Goal: Task Accomplishment & Management: Use online tool/utility

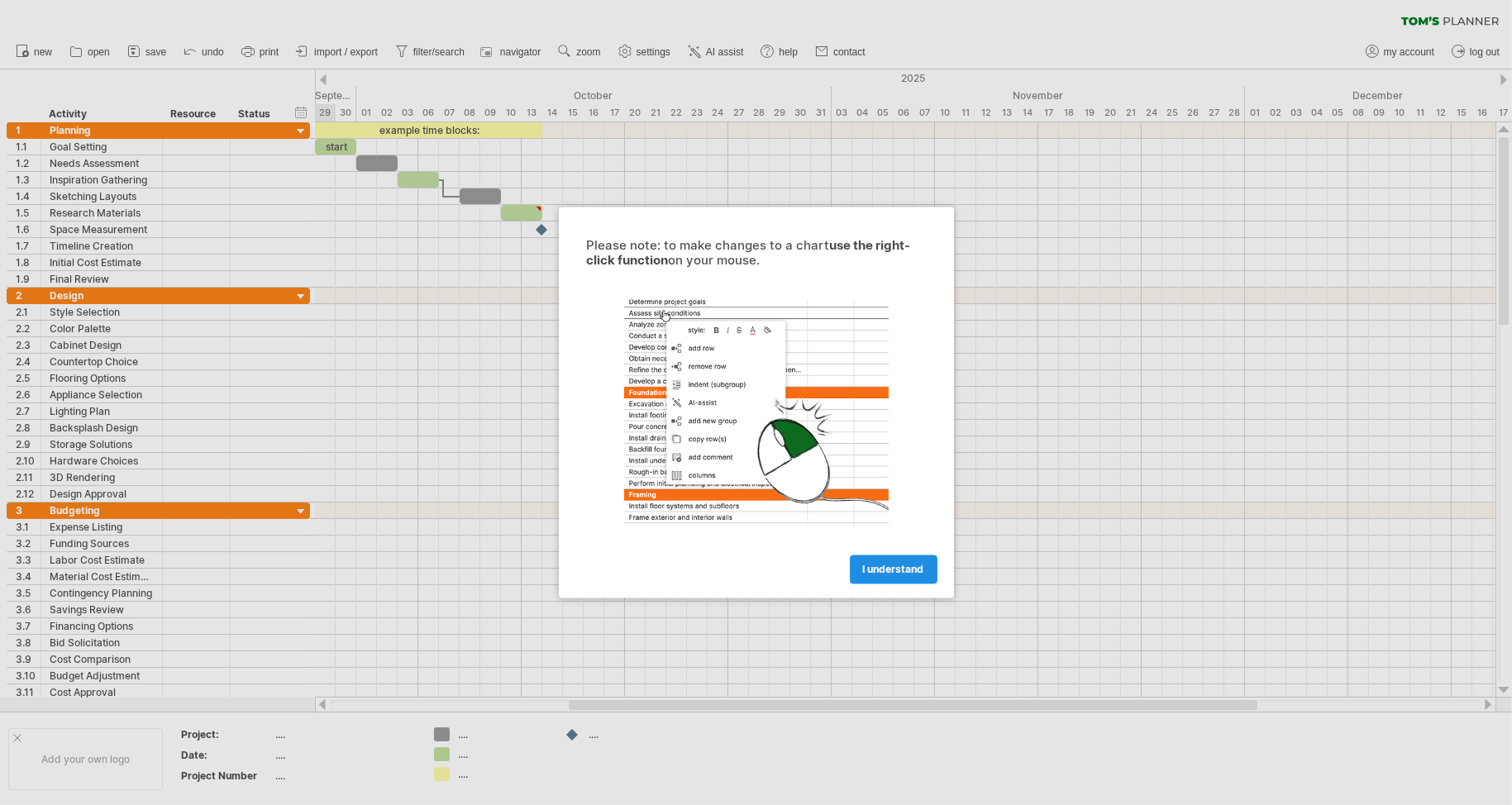
click at [886, 564] on span "I understand" at bounding box center [893, 570] width 61 height 12
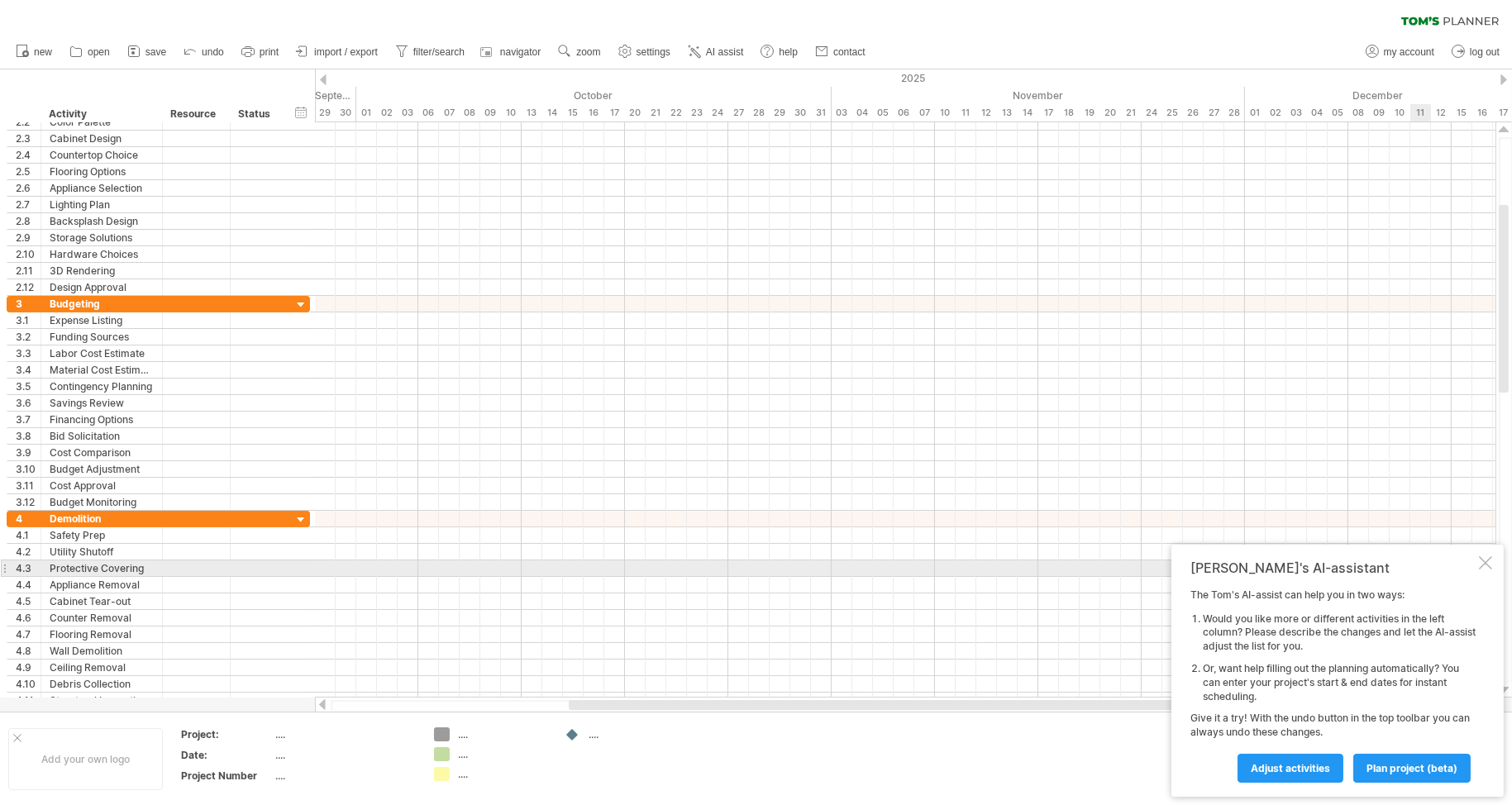
click at [1482, 566] on div at bounding box center [1485, 563] width 13 height 13
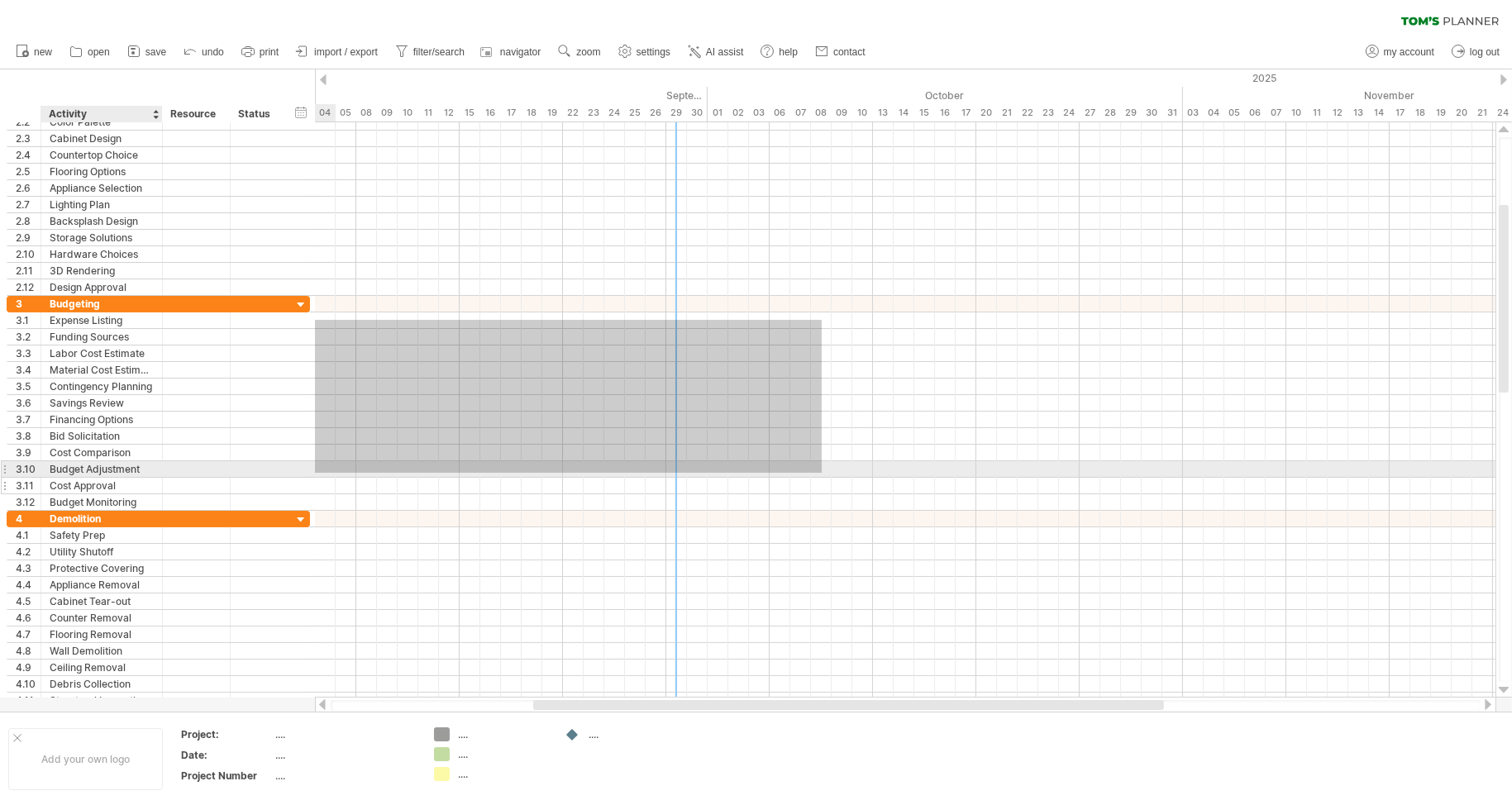
drag, startPoint x: 471, startPoint y: 320, endPoint x: 72, endPoint y: 473, distance: 427.3
click at [72, 473] on div "Trying to reach [DOMAIN_NAME] Connected again... 0% clear filter new 1" at bounding box center [756, 402] width 1512 height 805
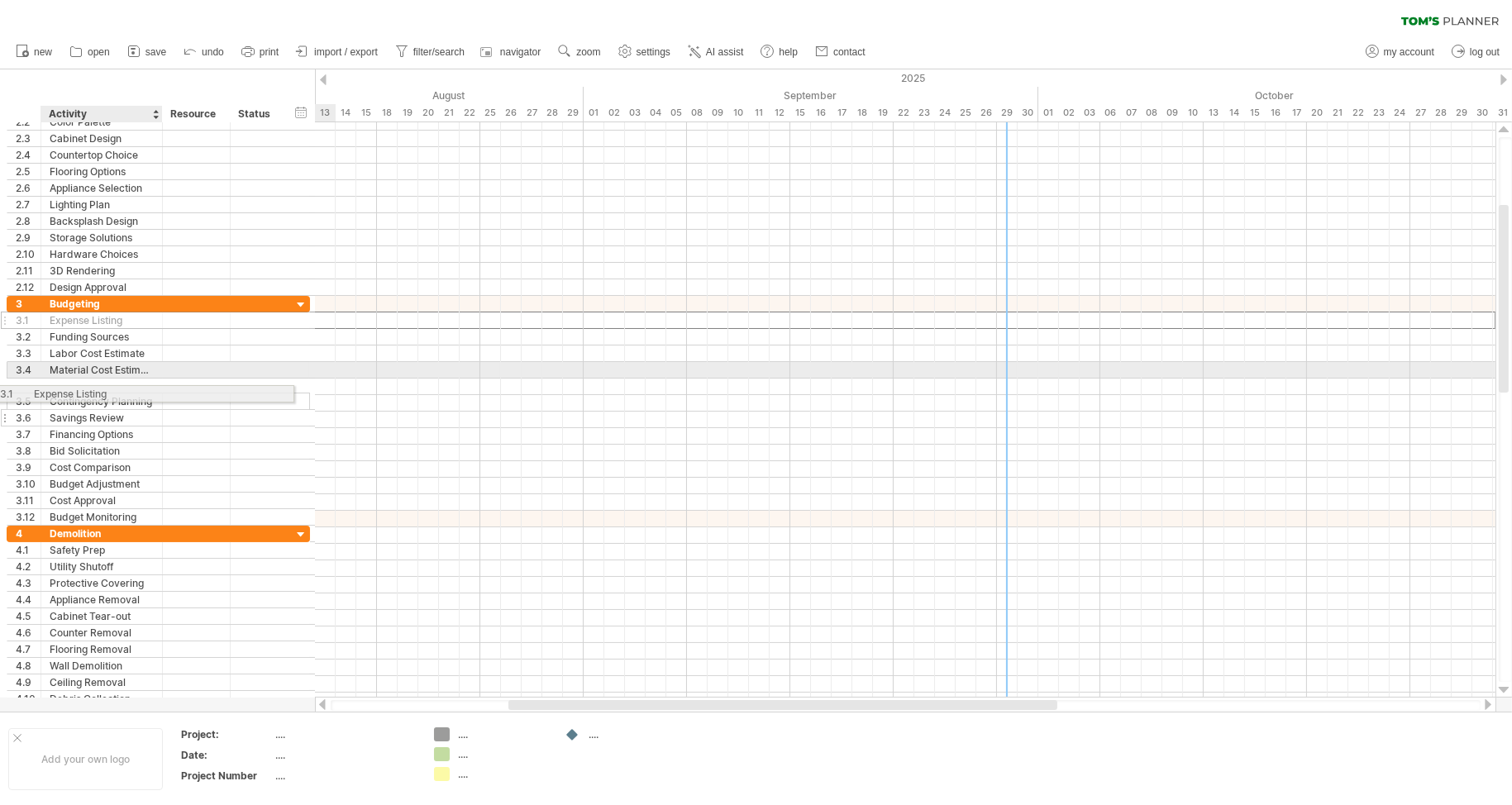
drag, startPoint x: 153, startPoint y: 319, endPoint x: 126, endPoint y: 391, distance: 76.9
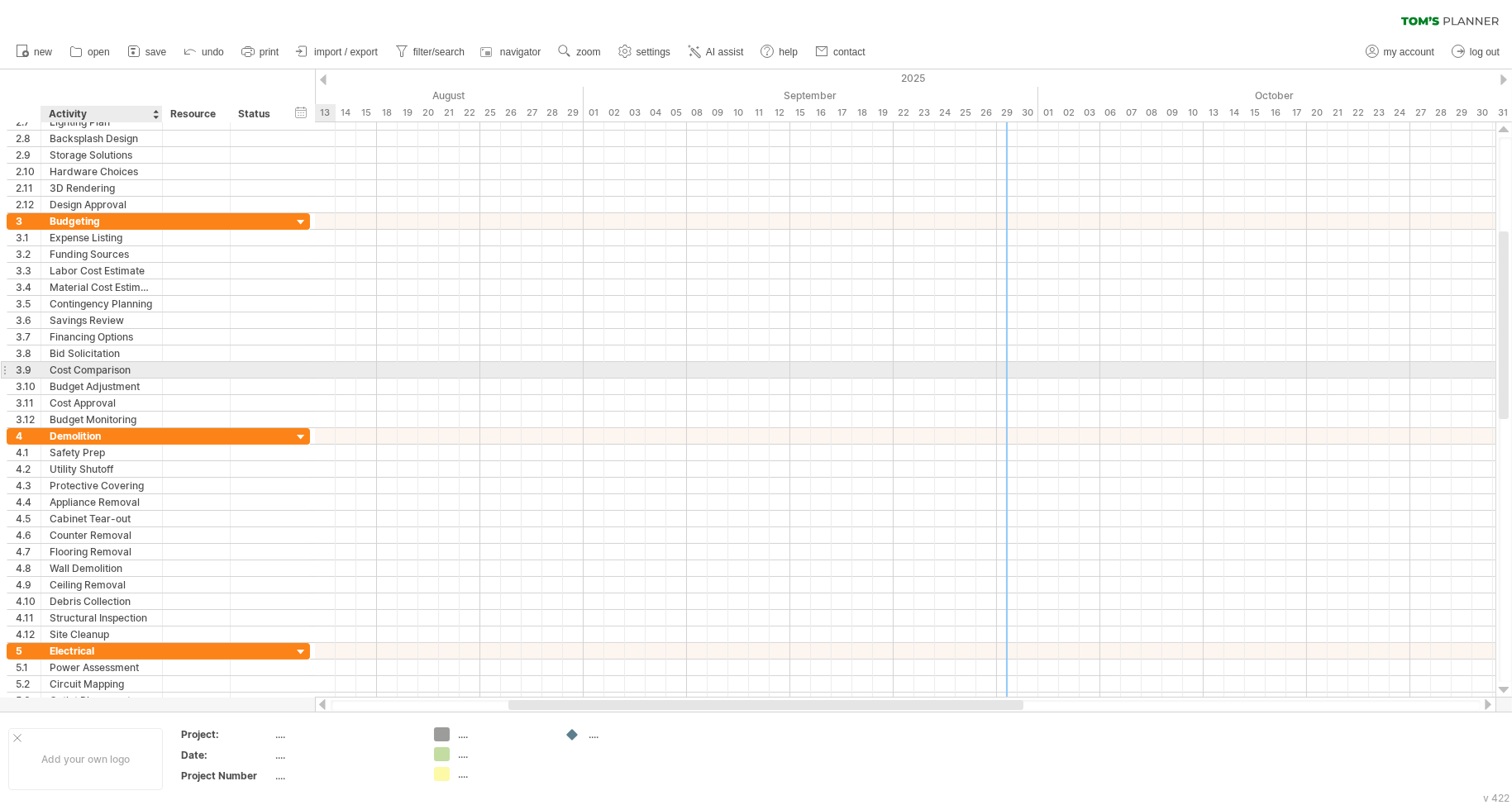
click at [144, 368] on div "Cost Comparison" at bounding box center [102, 370] width 104 height 16
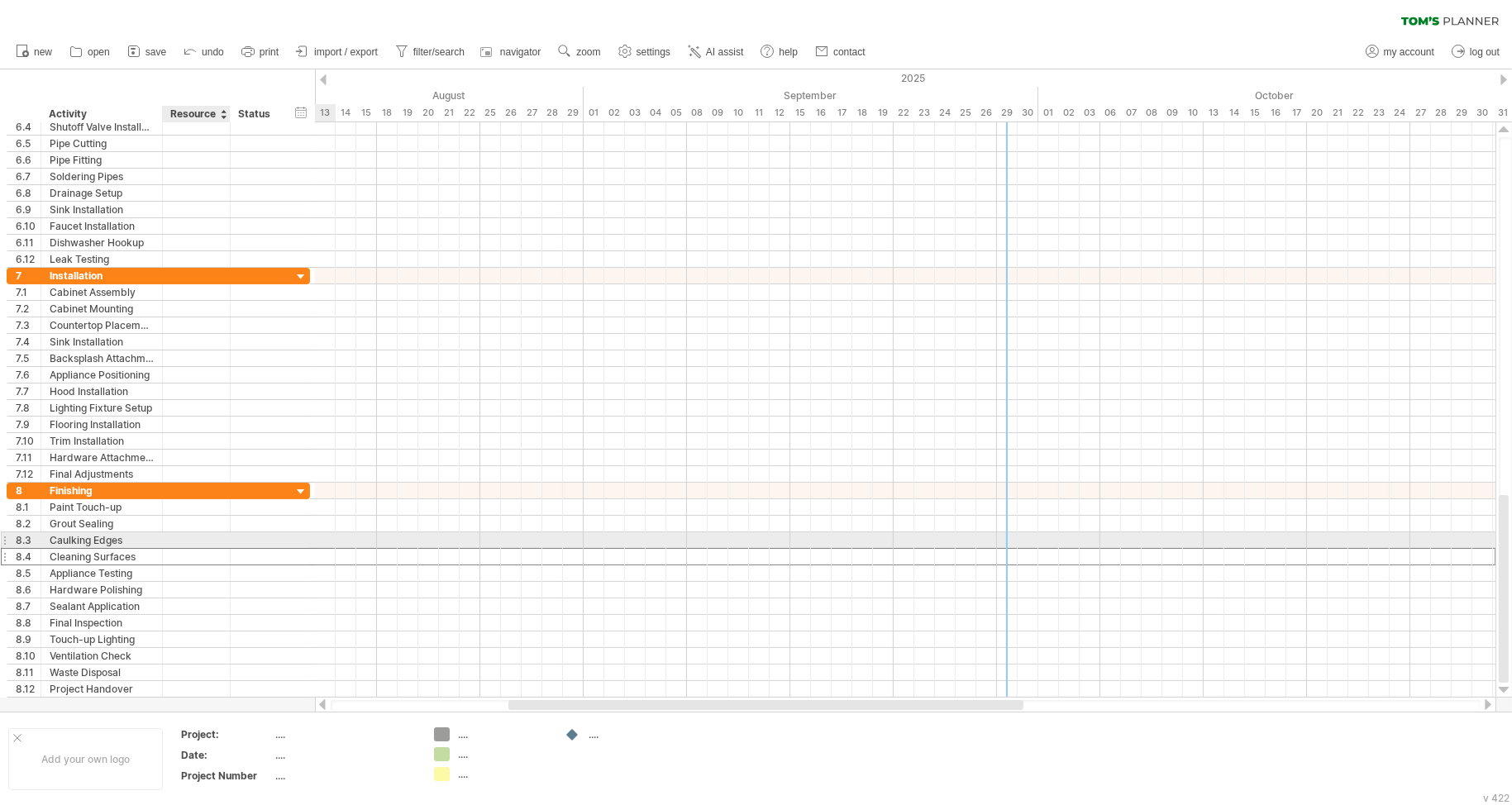
click at [210, 549] on div at bounding box center [196, 557] width 51 height 16
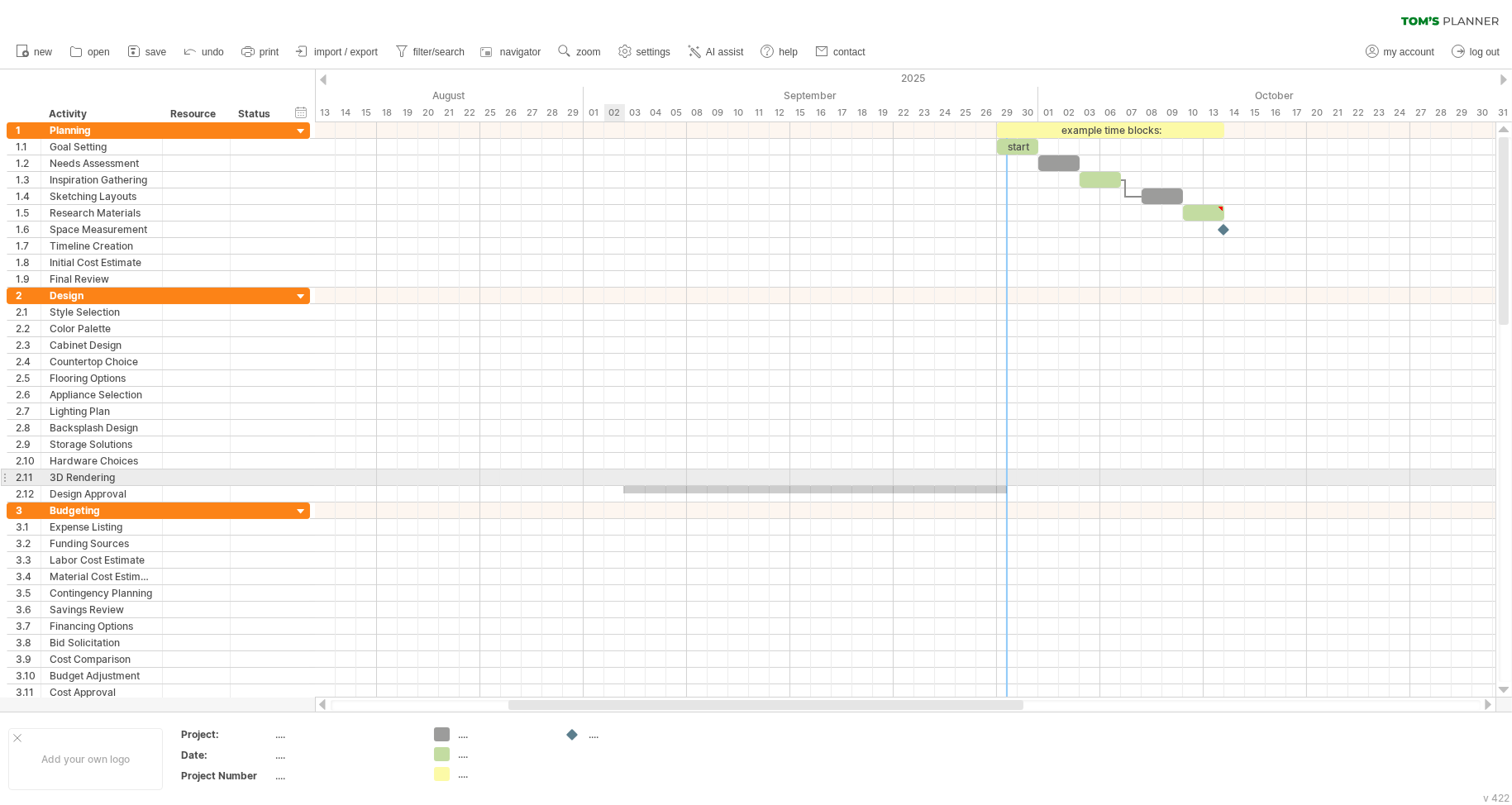
drag, startPoint x: 1006, startPoint y: 494, endPoint x: 623, endPoint y: 486, distance: 383.1
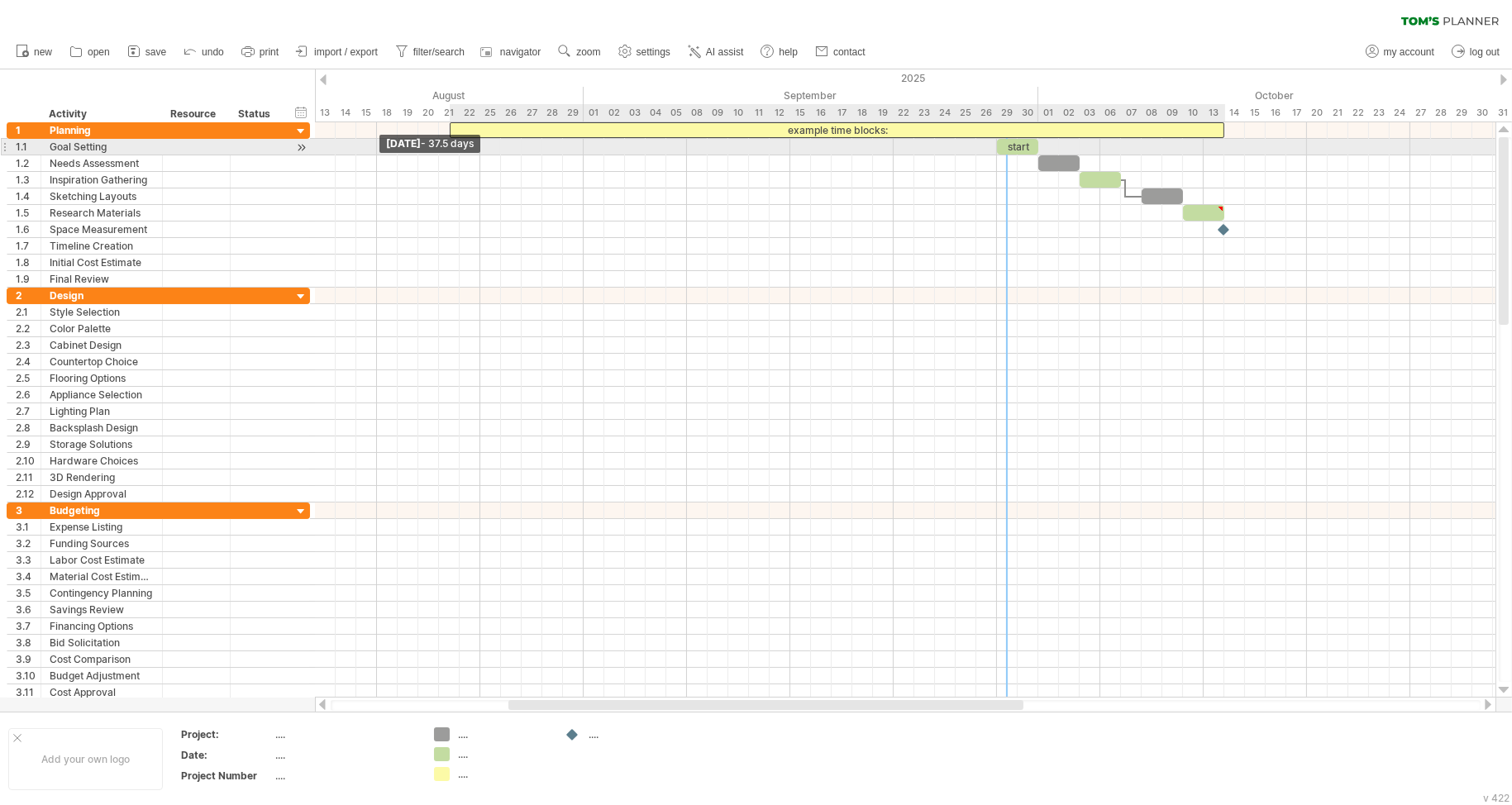
click at [444, 139] on div "example time blocks: start [DATE] - 37.5 days" at bounding box center [905, 410] width 1181 height 575
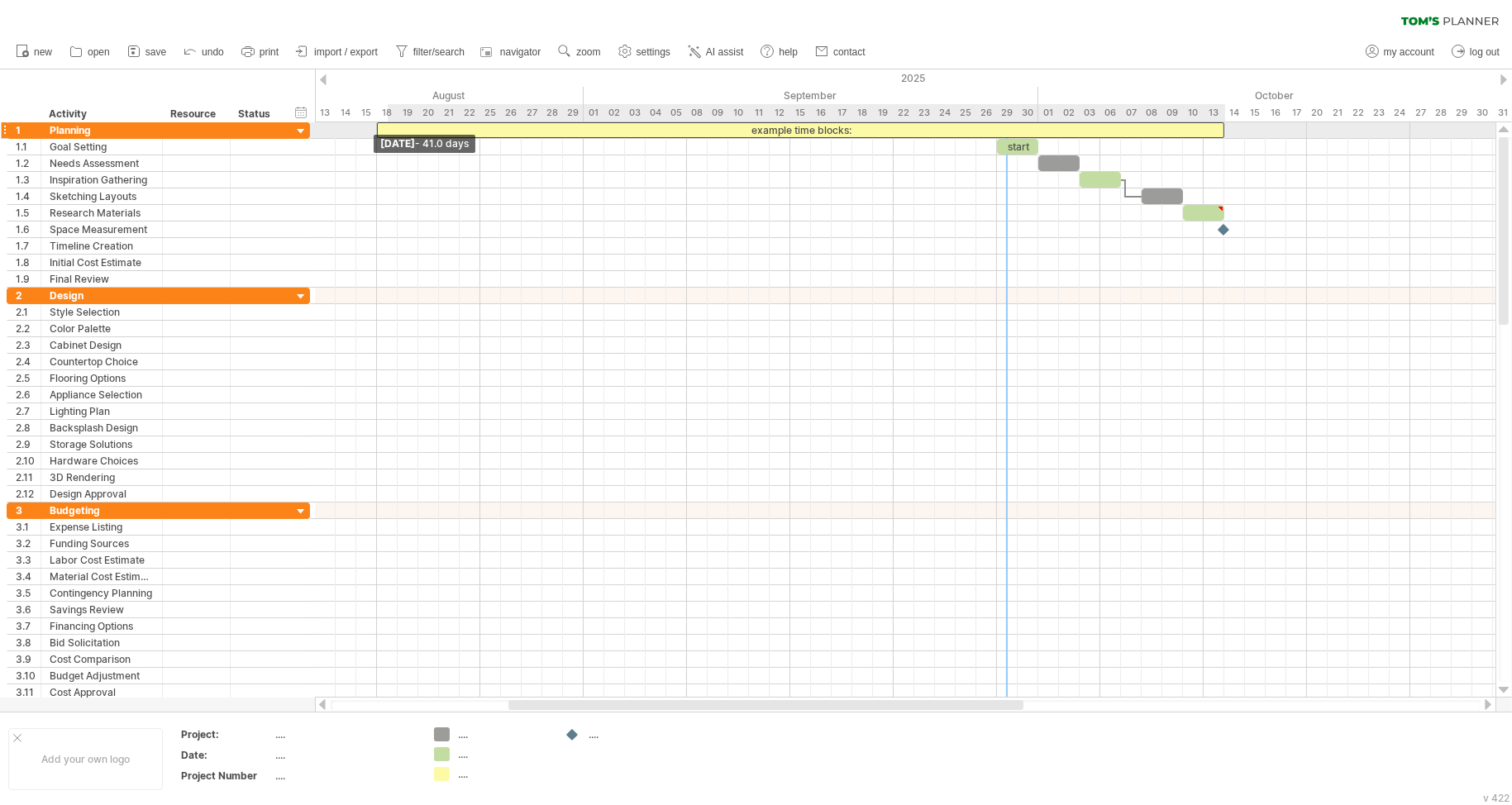
drag, startPoint x: 446, startPoint y: 130, endPoint x: 376, endPoint y: 133, distance: 70.1
click at [376, 133] on span at bounding box center [377, 131] width 7 height 16
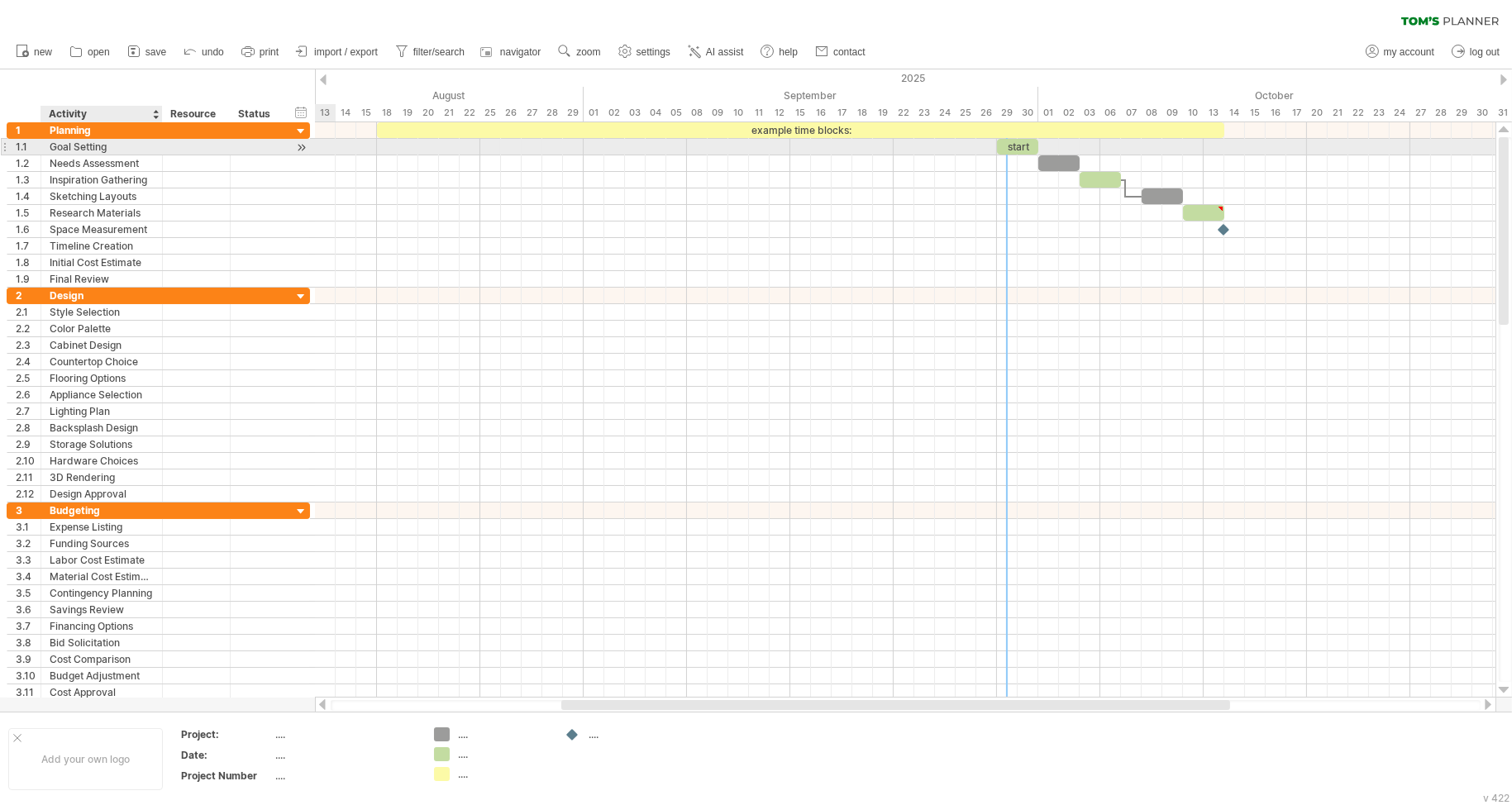
click at [94, 147] on div "Goal Setting" at bounding box center [102, 146] width 104 height 16
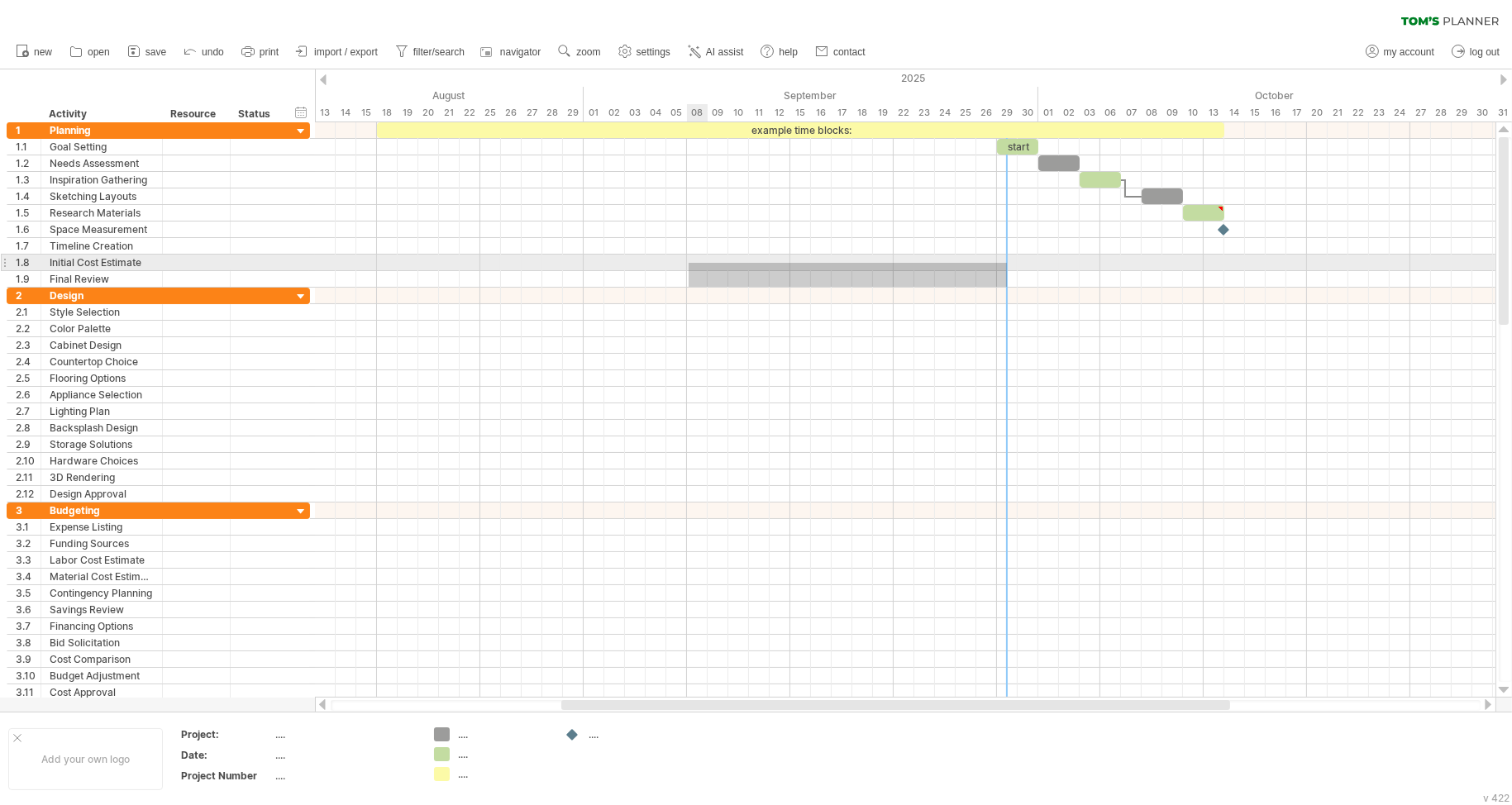
drag, startPoint x: 1006, startPoint y: 287, endPoint x: 688, endPoint y: 263, distance: 318.9
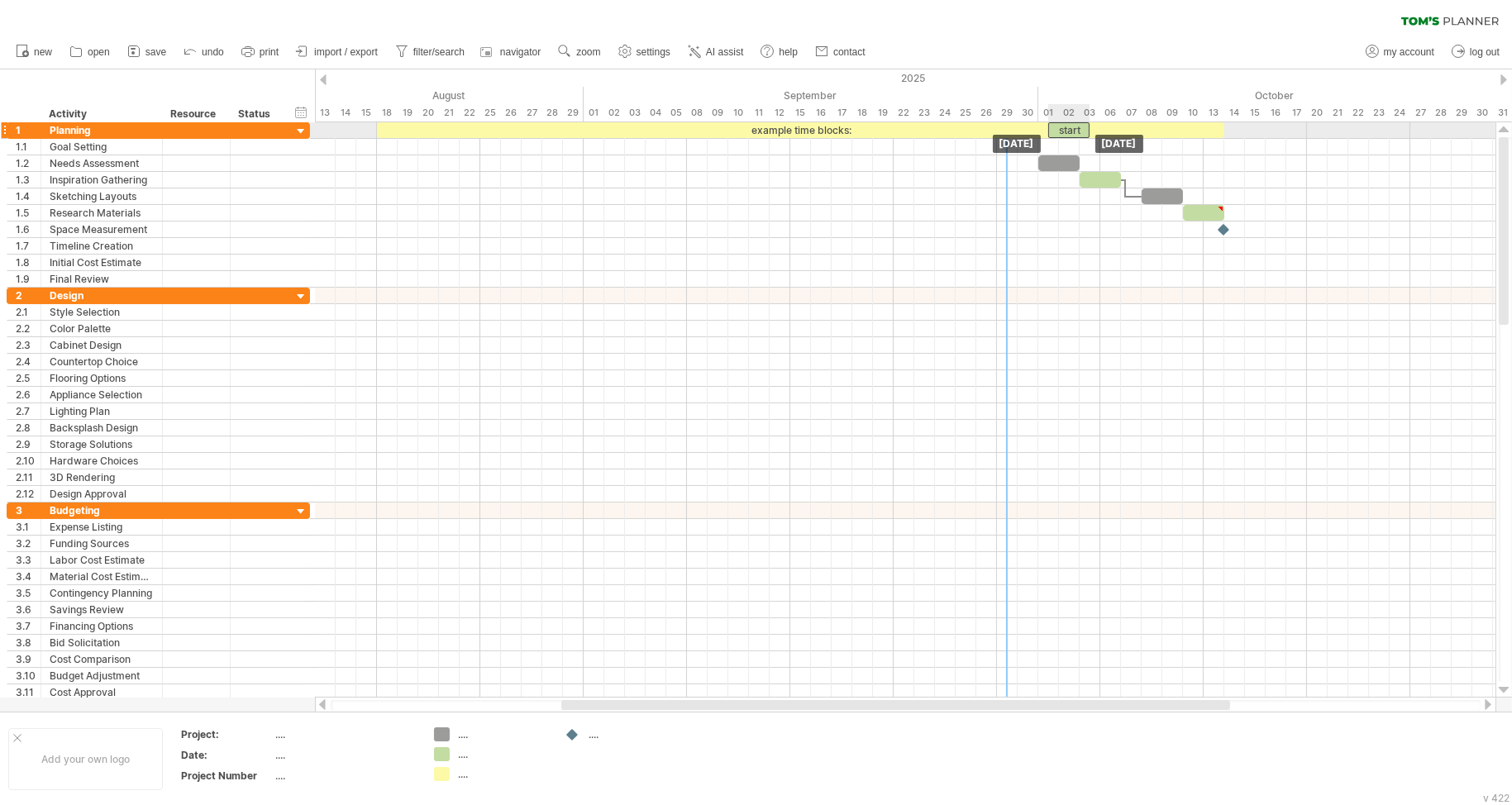
drag, startPoint x: 1015, startPoint y: 140, endPoint x: 1065, endPoint y: 123, distance: 52.8
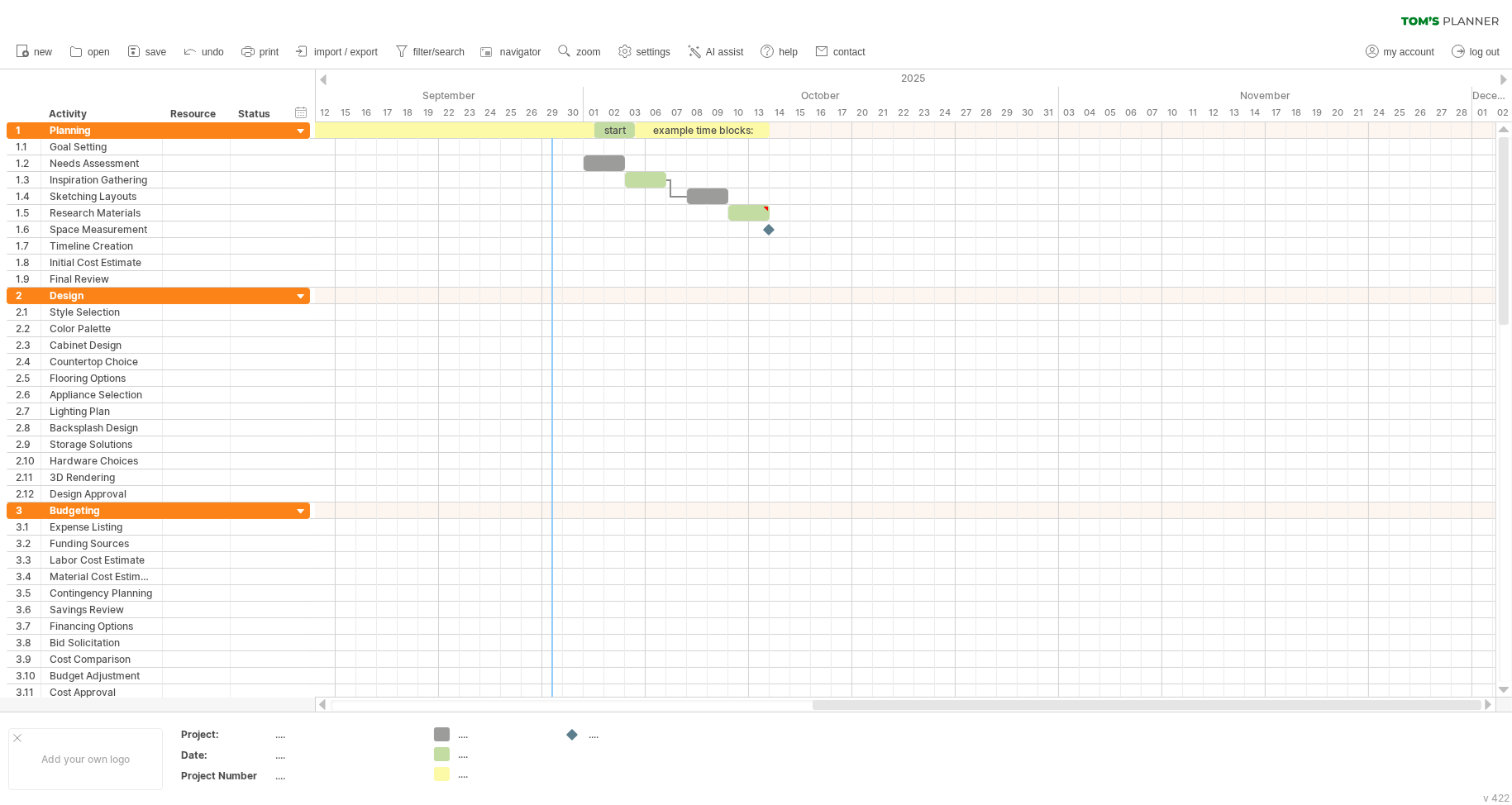
drag, startPoint x: 887, startPoint y: 703, endPoint x: 1239, endPoint y: 708, distance: 352.0
click at [1239, 708] on div at bounding box center [1146, 705] width 669 height 10
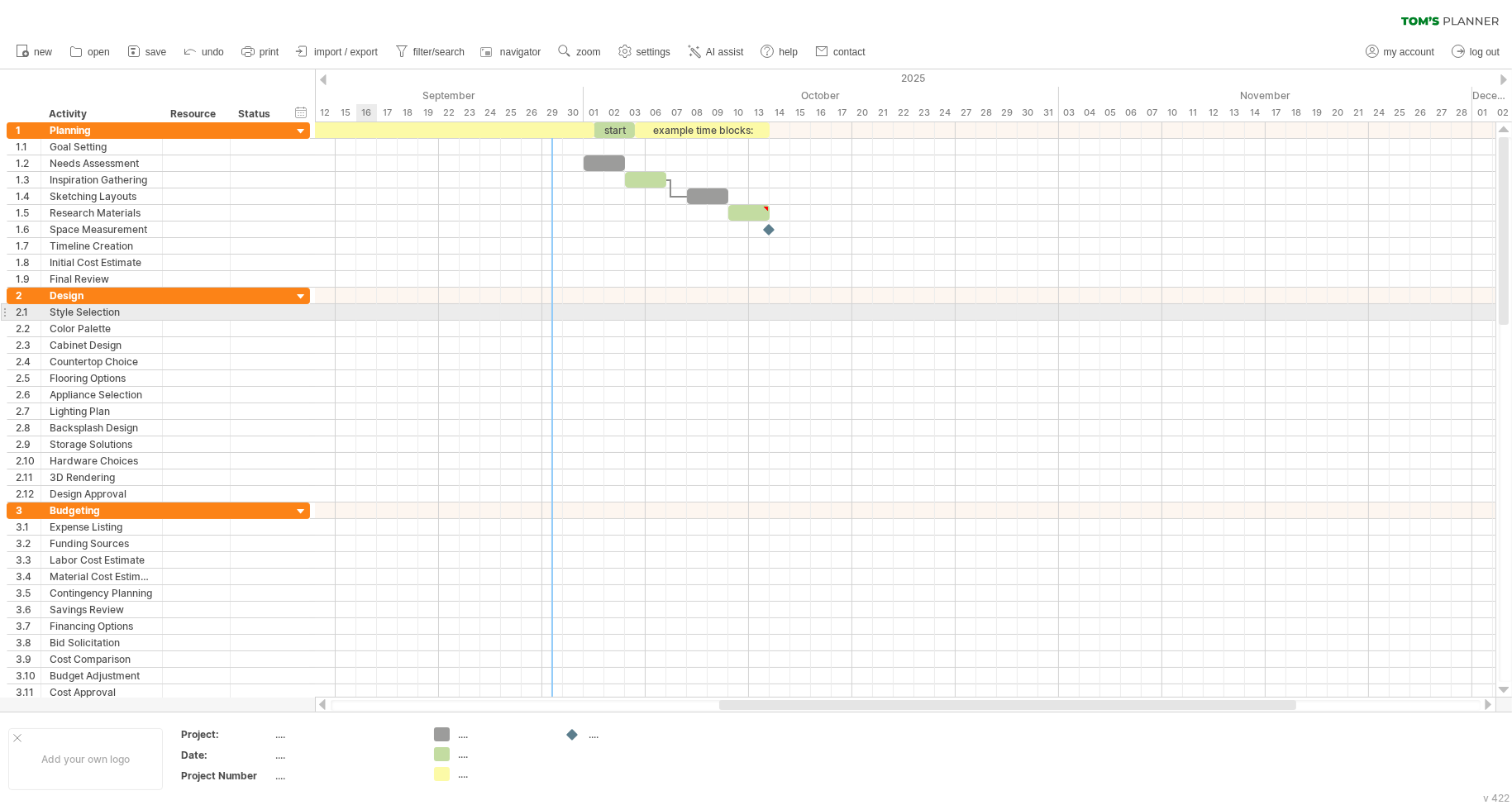
click at [358, 310] on div at bounding box center [905, 312] width 1181 height 17
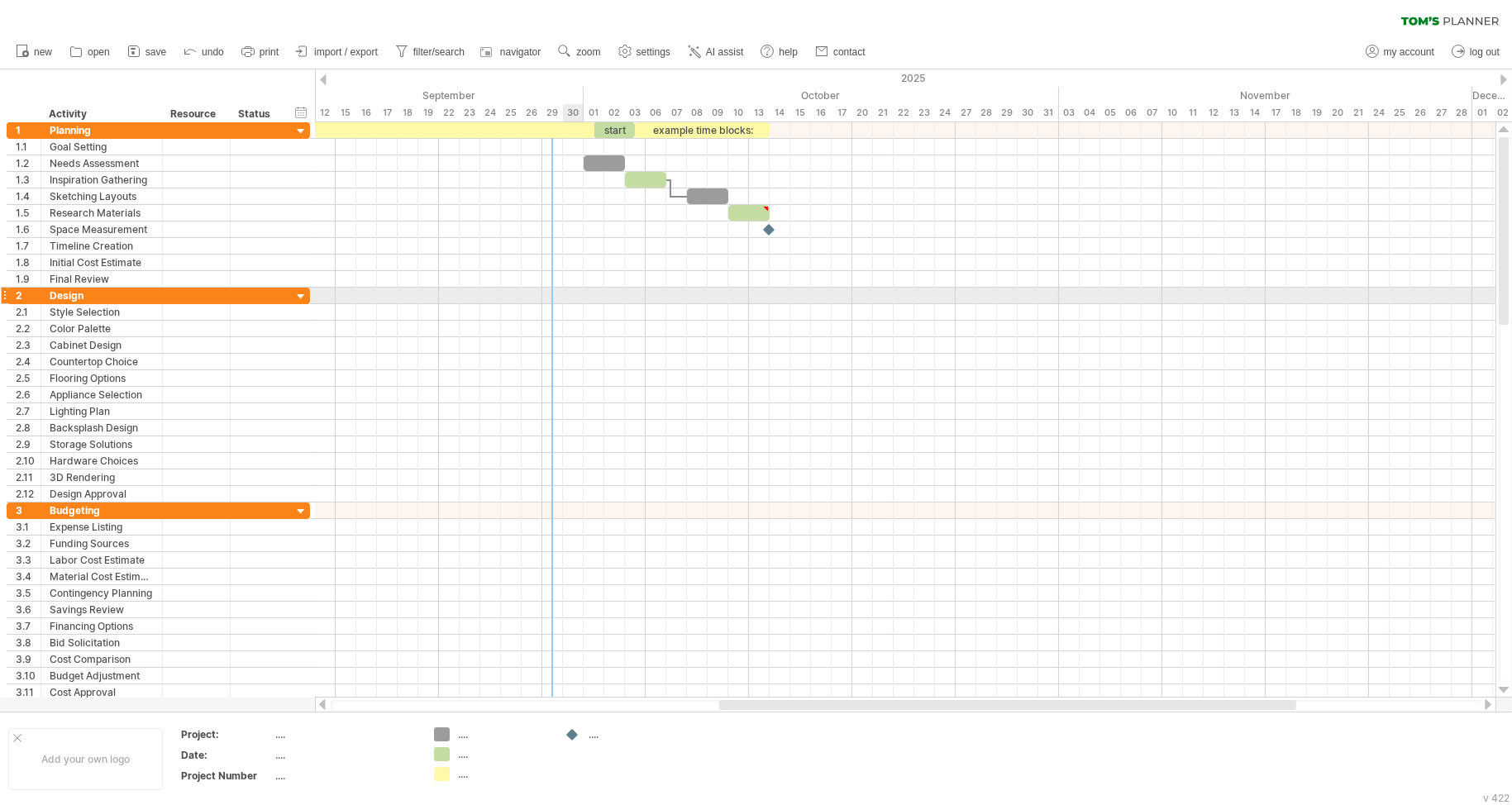
click at [567, 298] on div at bounding box center [905, 296] width 1181 height 17
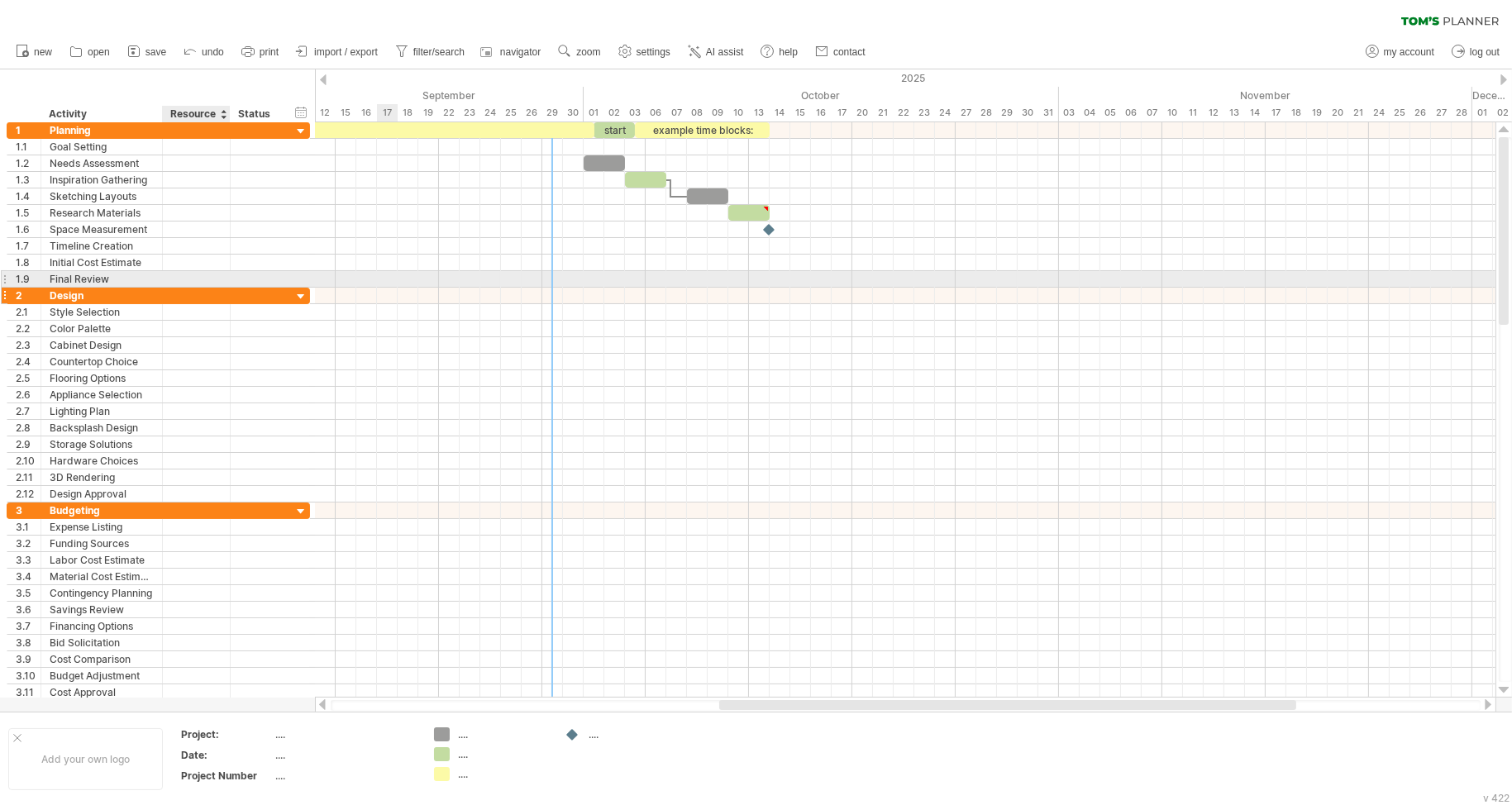
click at [222, 288] on div at bounding box center [196, 296] width 67 height 16
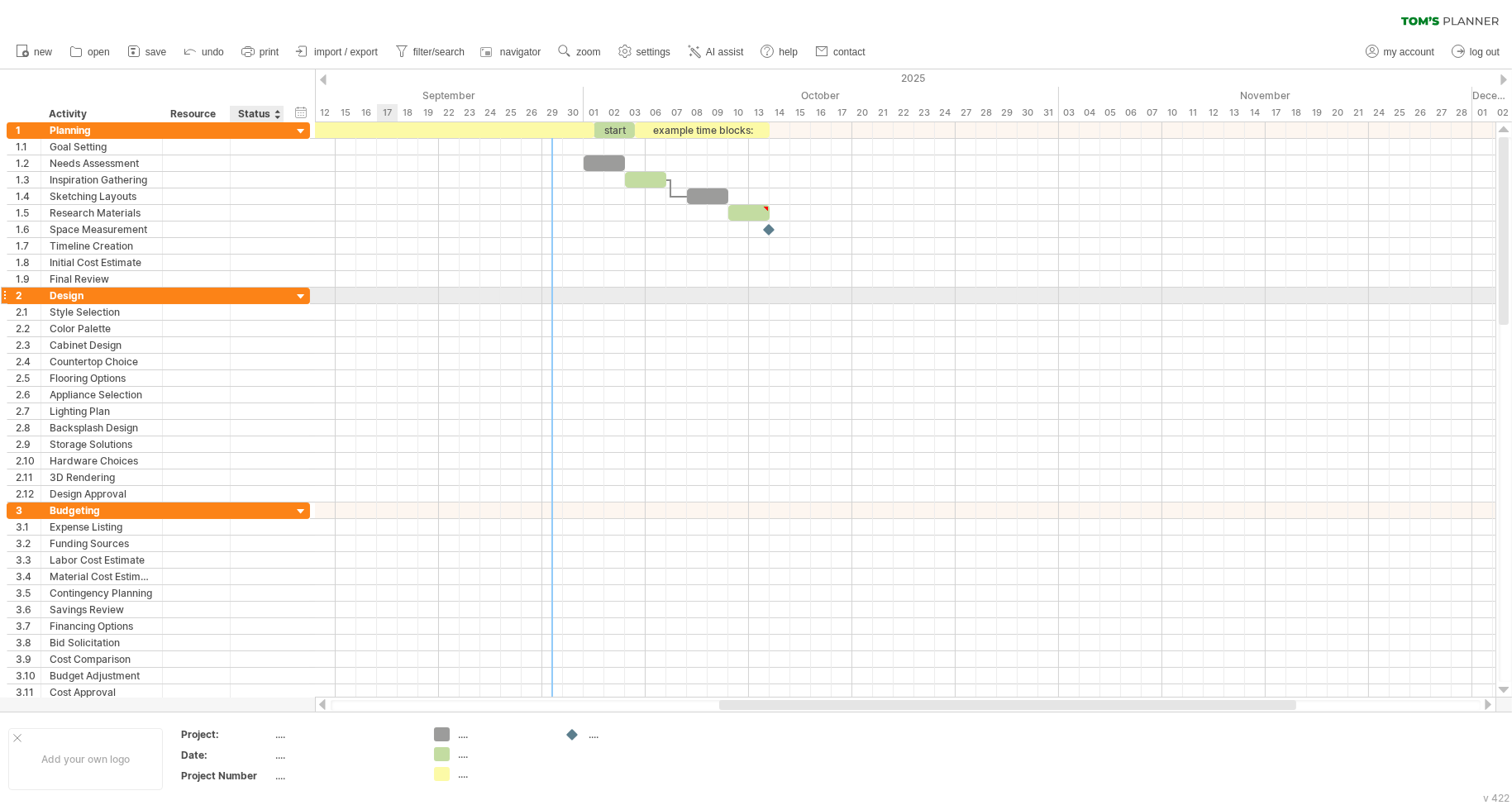
click at [295, 289] on div at bounding box center [302, 297] width 16 height 16
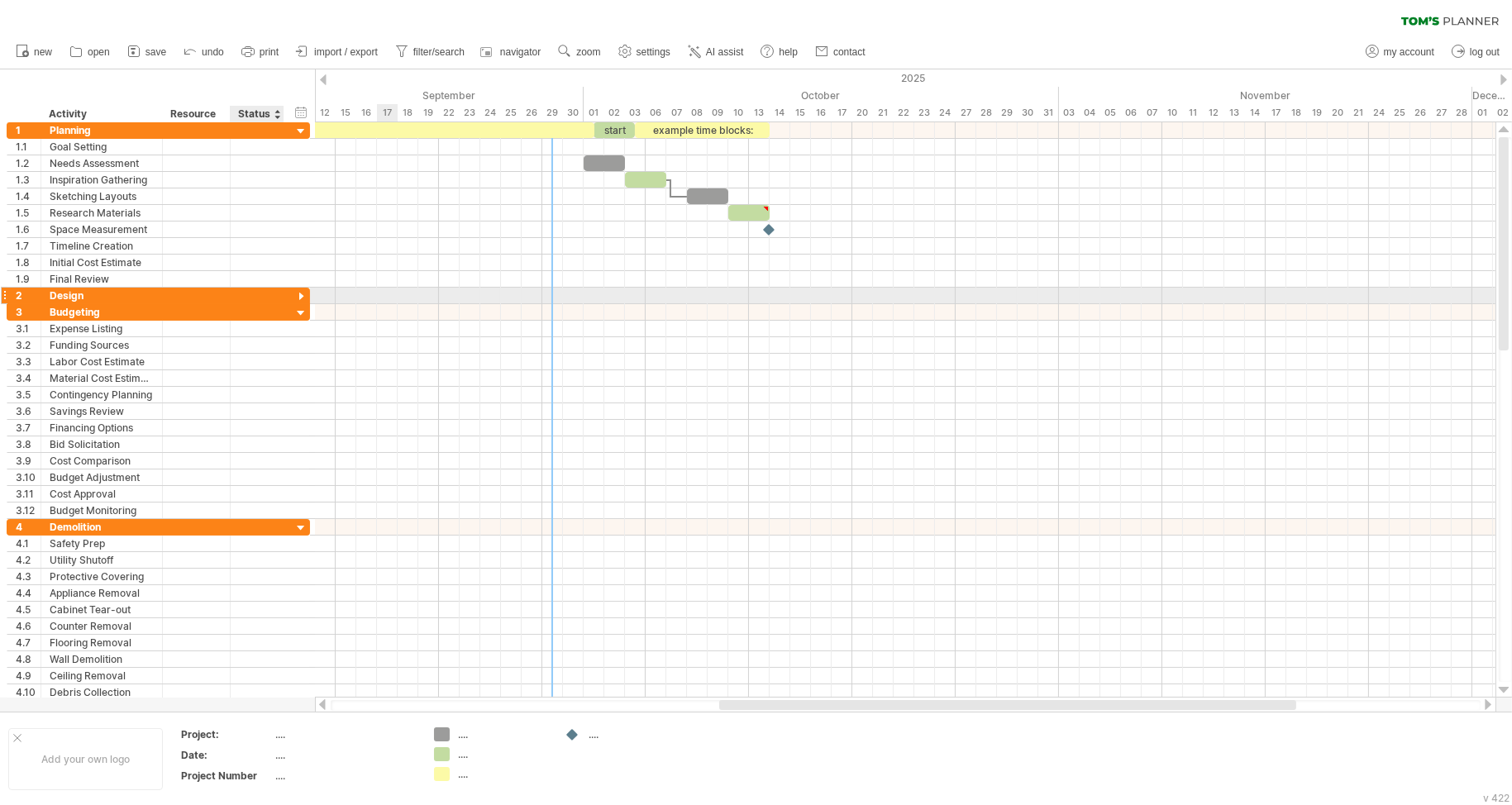
click at [295, 289] on div at bounding box center [302, 297] width 16 height 16
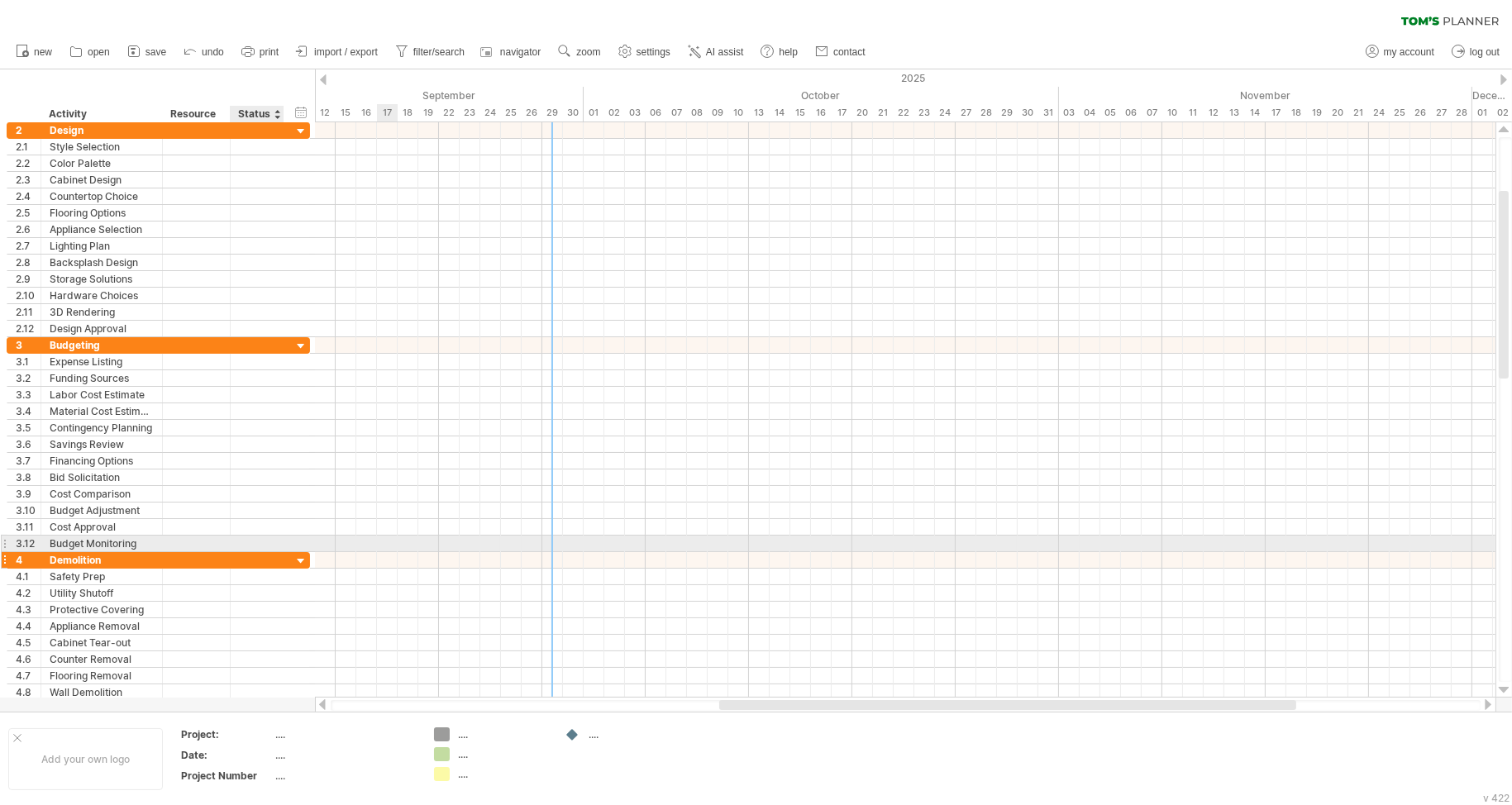
click at [299, 554] on div at bounding box center [302, 562] width 16 height 16
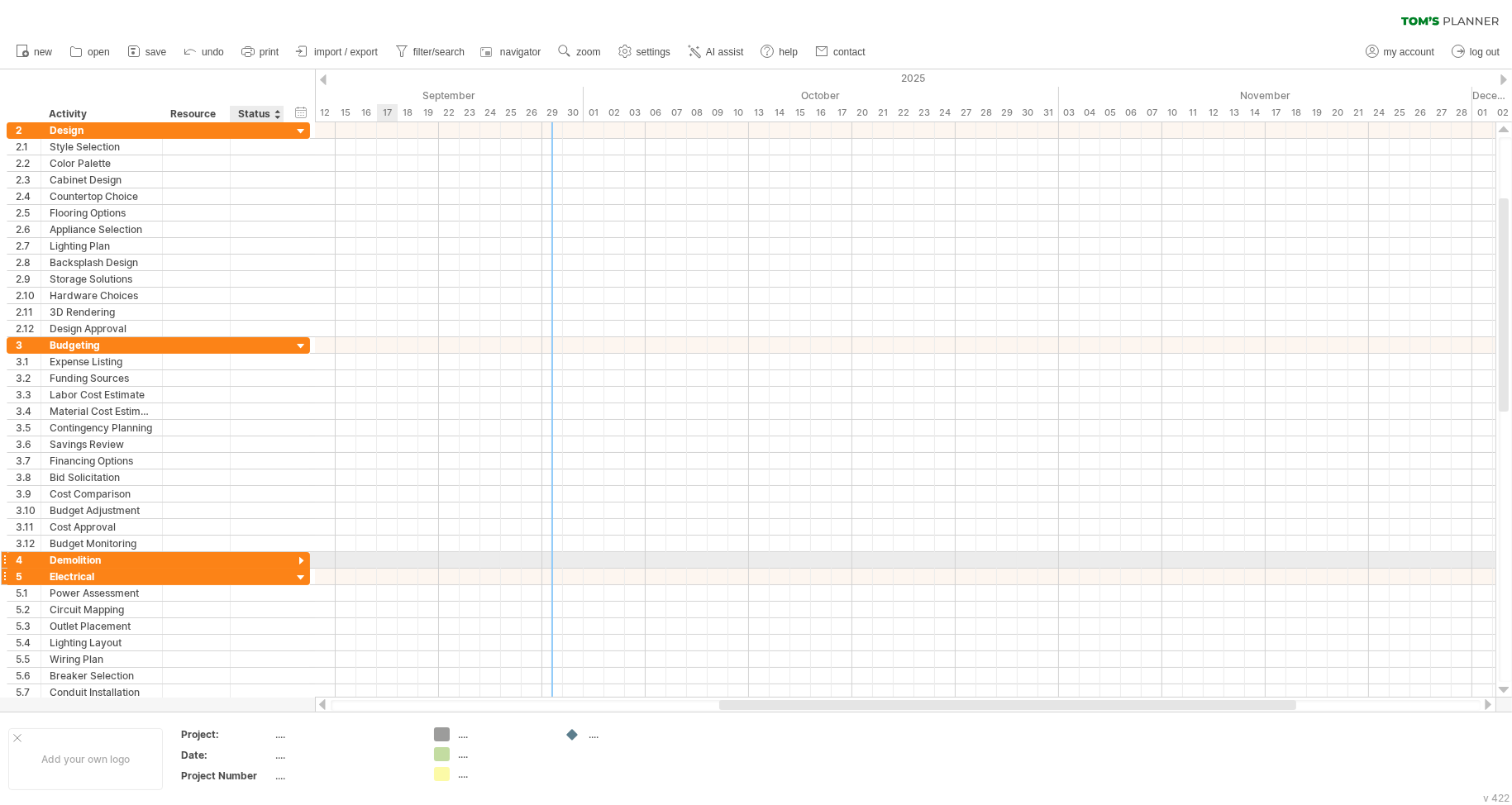
click at [302, 571] on div at bounding box center [302, 579] width 16 height 16
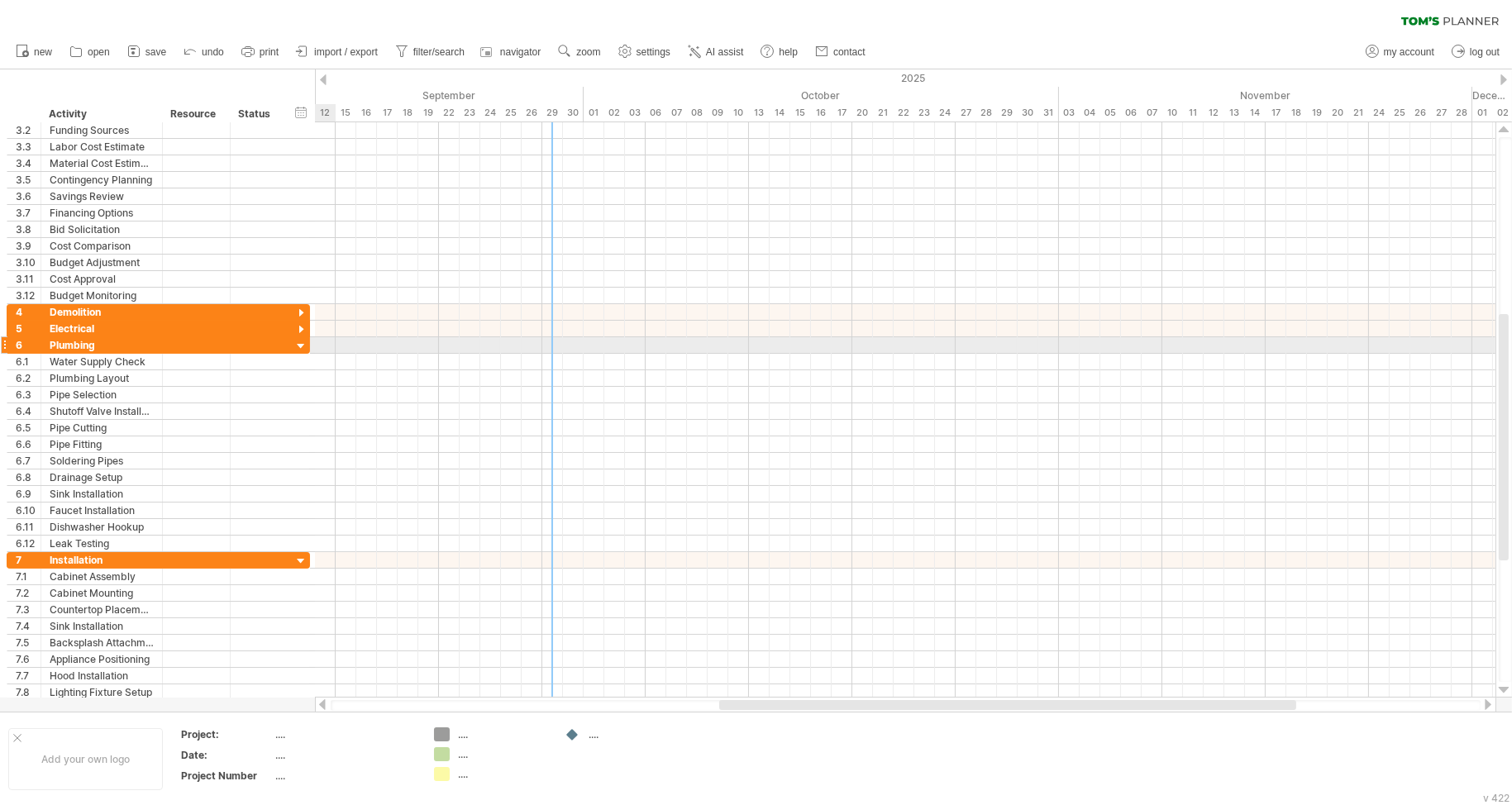
click at [304, 339] on div at bounding box center [302, 347] width 16 height 16
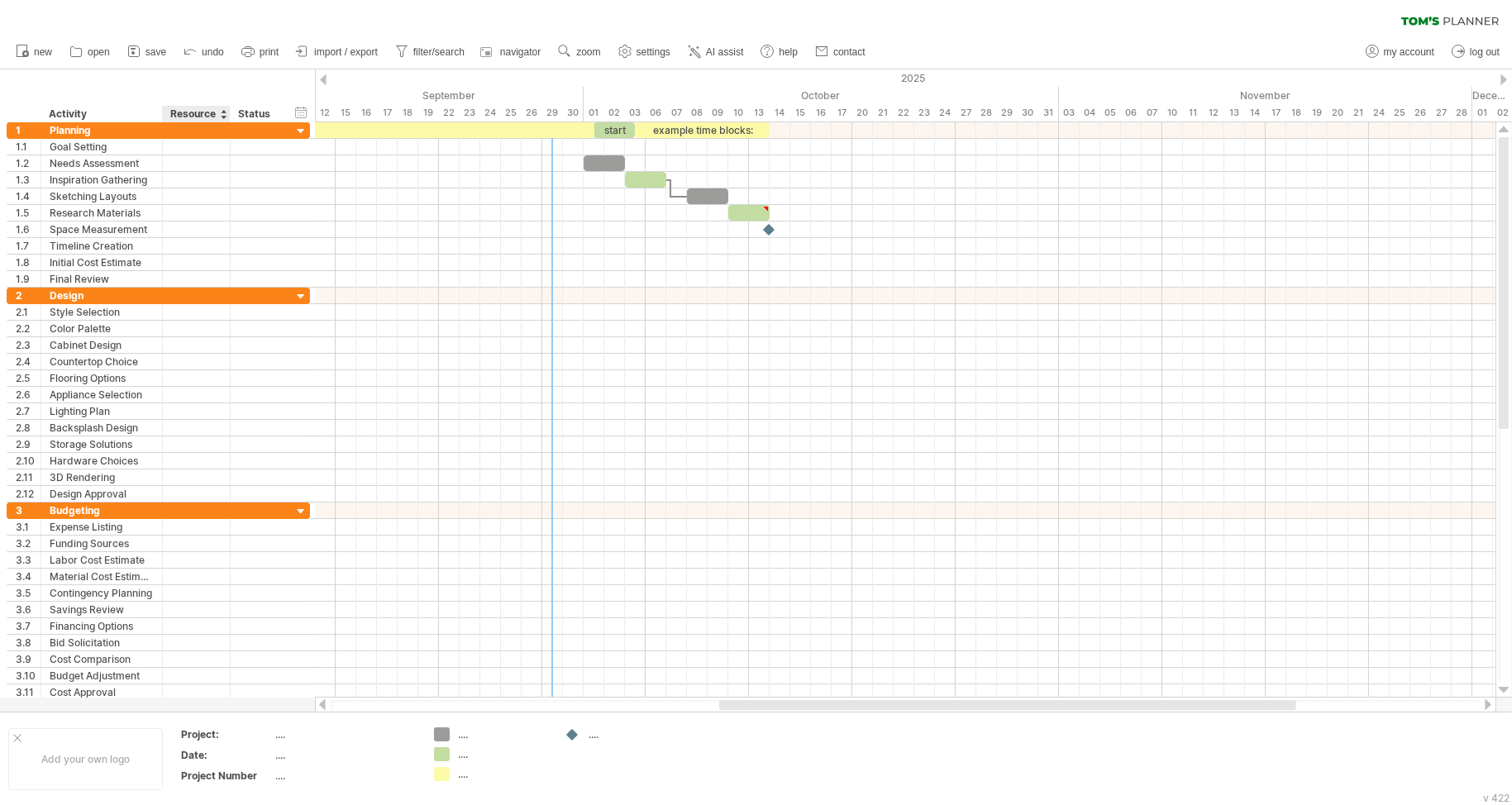
click at [178, 115] on div "Resource" at bounding box center [195, 114] width 51 height 17
click at [220, 111] on div at bounding box center [224, 114] width 7 height 17
click at [202, 112] on div "Resource" at bounding box center [195, 114] width 51 height 17
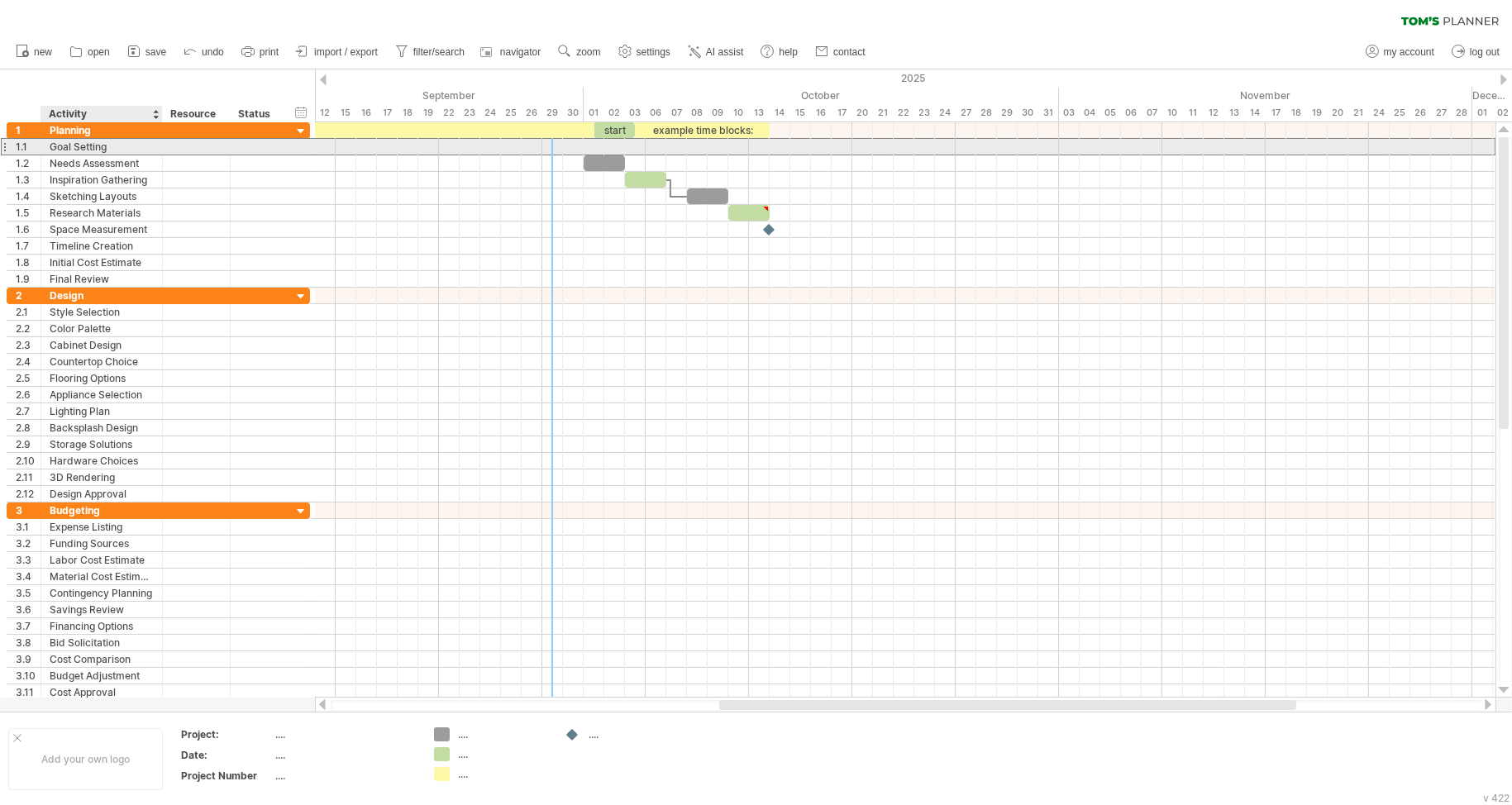
click at [74, 152] on div "Goal Setting" at bounding box center [102, 146] width 104 height 16
click at [74, 152] on input "**********" at bounding box center [102, 146] width 104 height 16
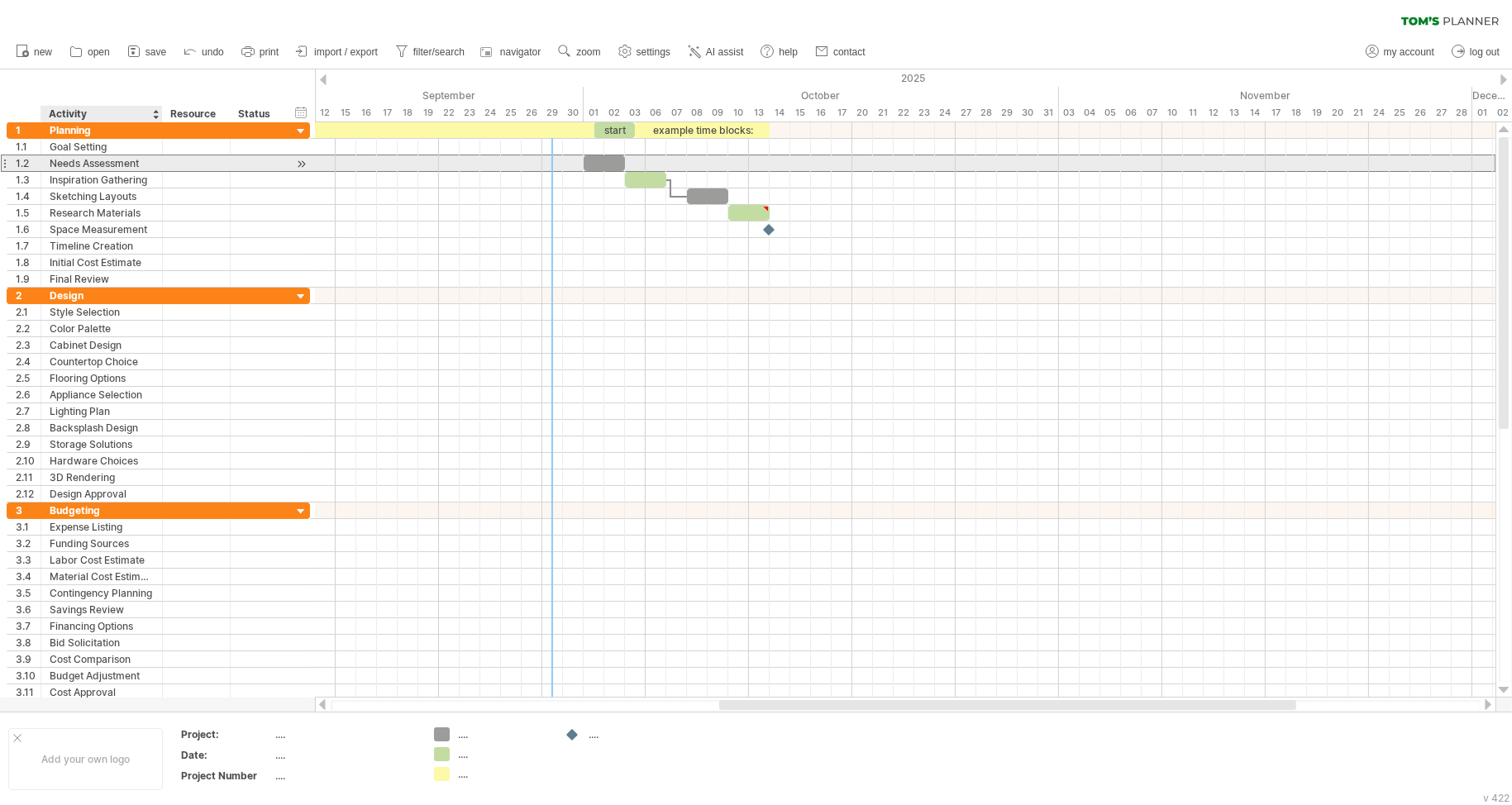
click at [71, 161] on div "Needs Assessment" at bounding box center [102, 163] width 104 height 16
click at [71, 161] on input "**********" at bounding box center [102, 163] width 104 height 16
click at [144, 166] on input "**********" at bounding box center [102, 163] width 104 height 16
click at [295, 163] on div at bounding box center [302, 164] width 16 height 18
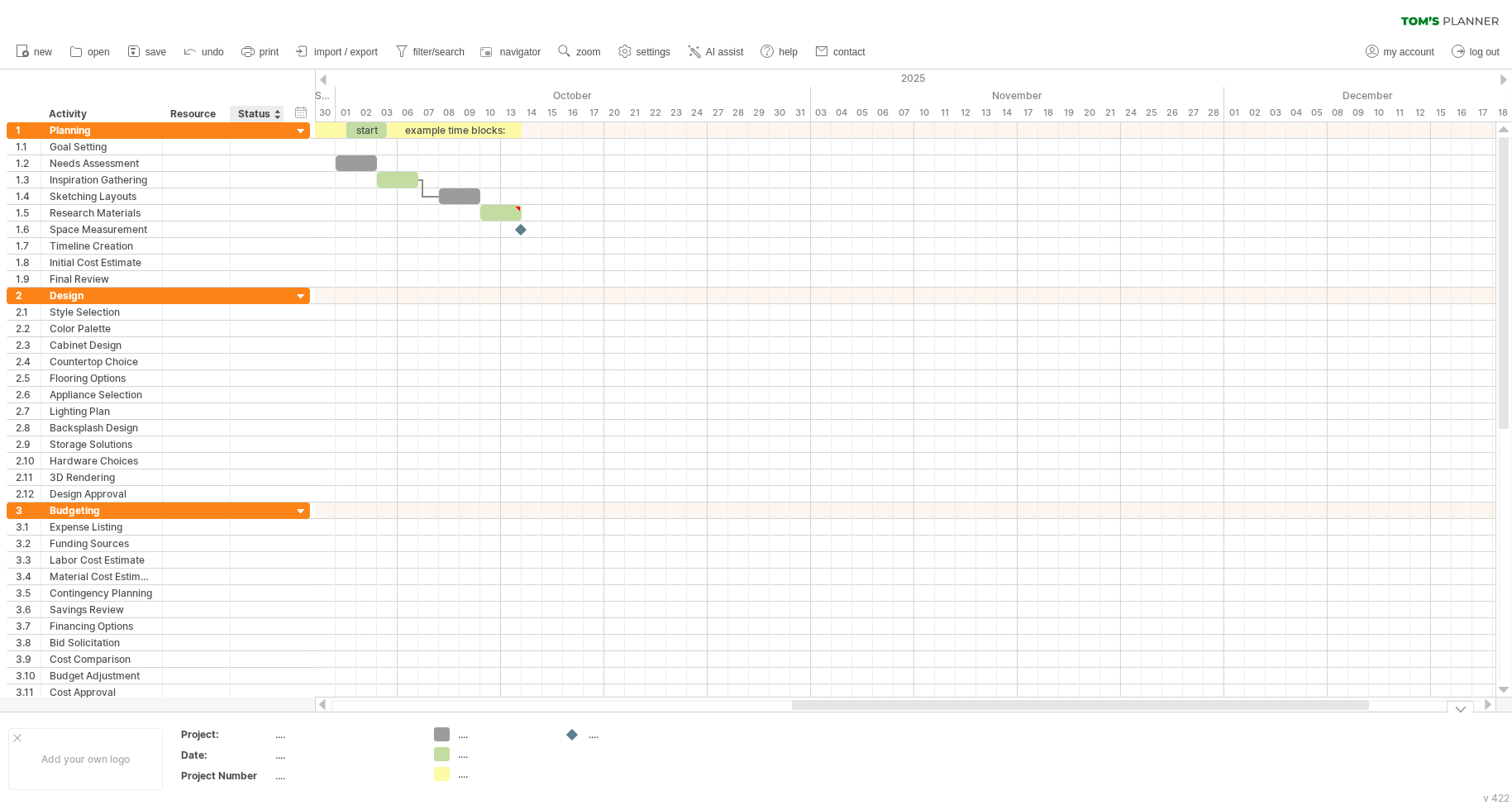
click at [287, 731] on div "...." at bounding box center [344, 735] width 138 height 14
click at [279, 757] on div "...." at bounding box center [344, 755] width 138 height 14
click at [279, 775] on div "...." at bounding box center [344, 776] width 138 height 14
click at [468, 737] on div "...." at bounding box center [502, 735] width 90 height 14
click at [442, 734] on div "Trying to reach [DOMAIN_NAME] Connected again... 0% clear filter new 1" at bounding box center [756, 402] width 1512 height 805
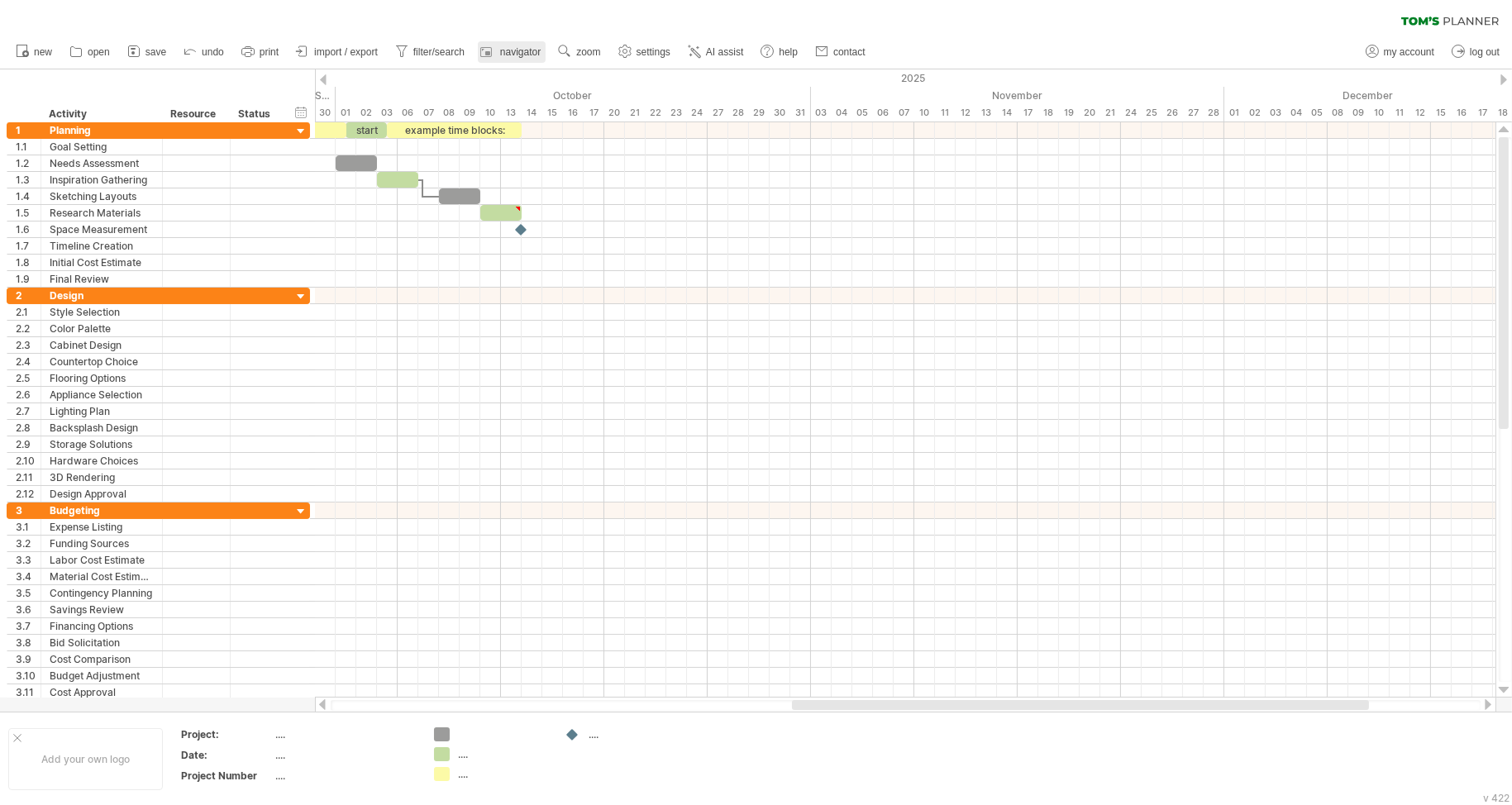
click at [521, 55] on span "navigator" at bounding box center [520, 52] width 40 height 11
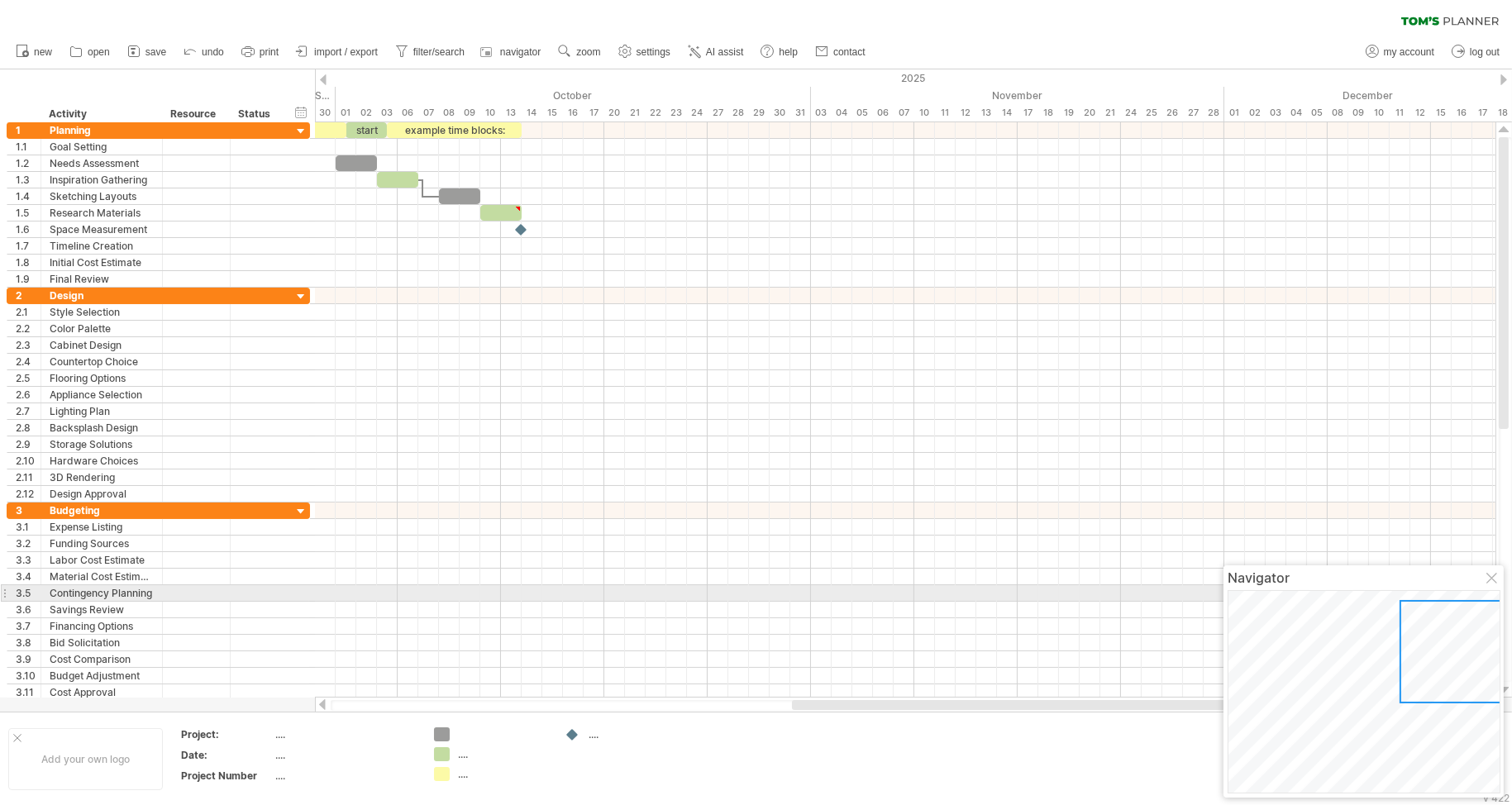
click at [1494, 586] on div at bounding box center [1492, 579] width 13 height 13
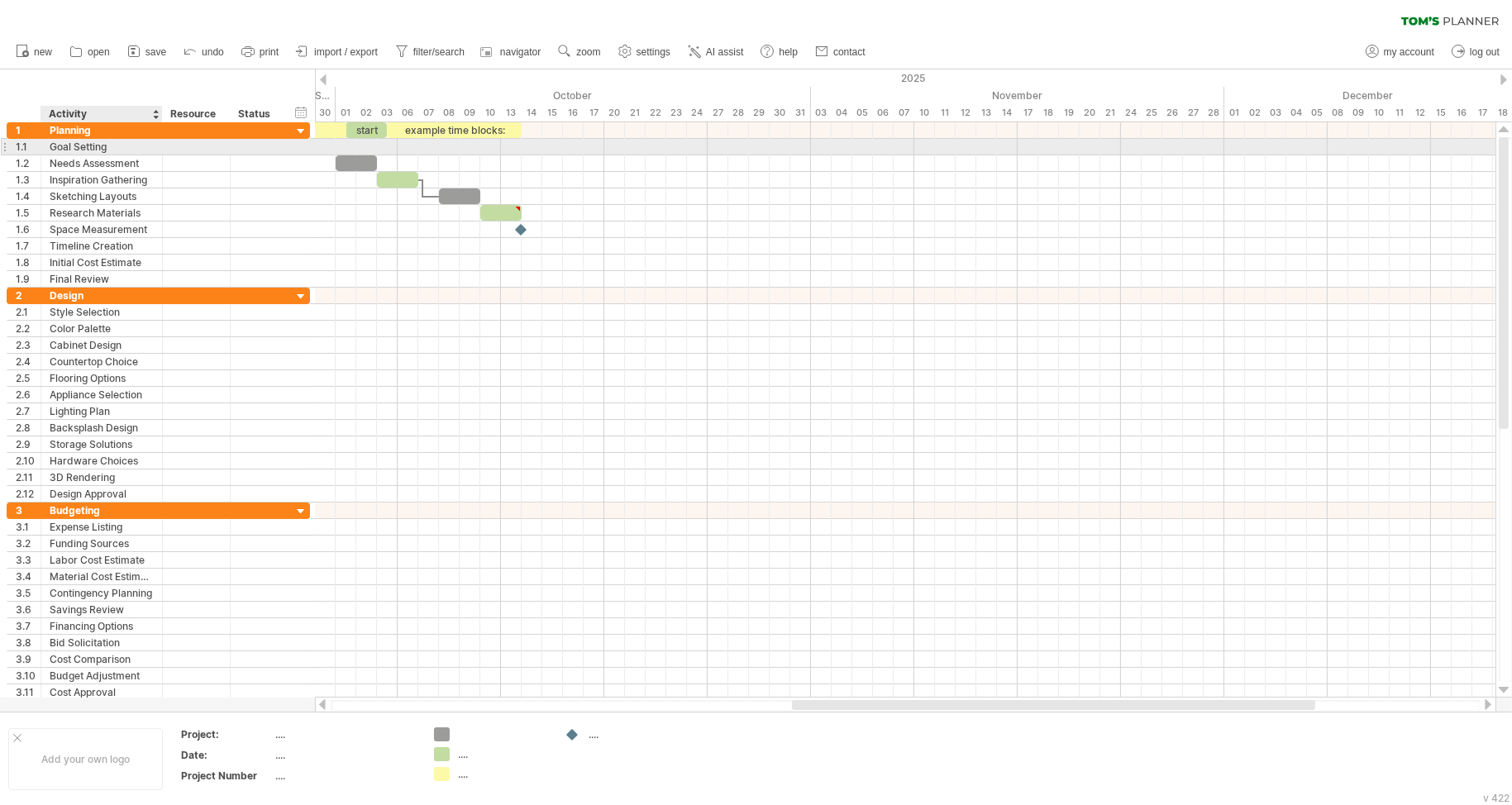
click at [94, 144] on div "Goal Setting" at bounding box center [102, 146] width 104 height 16
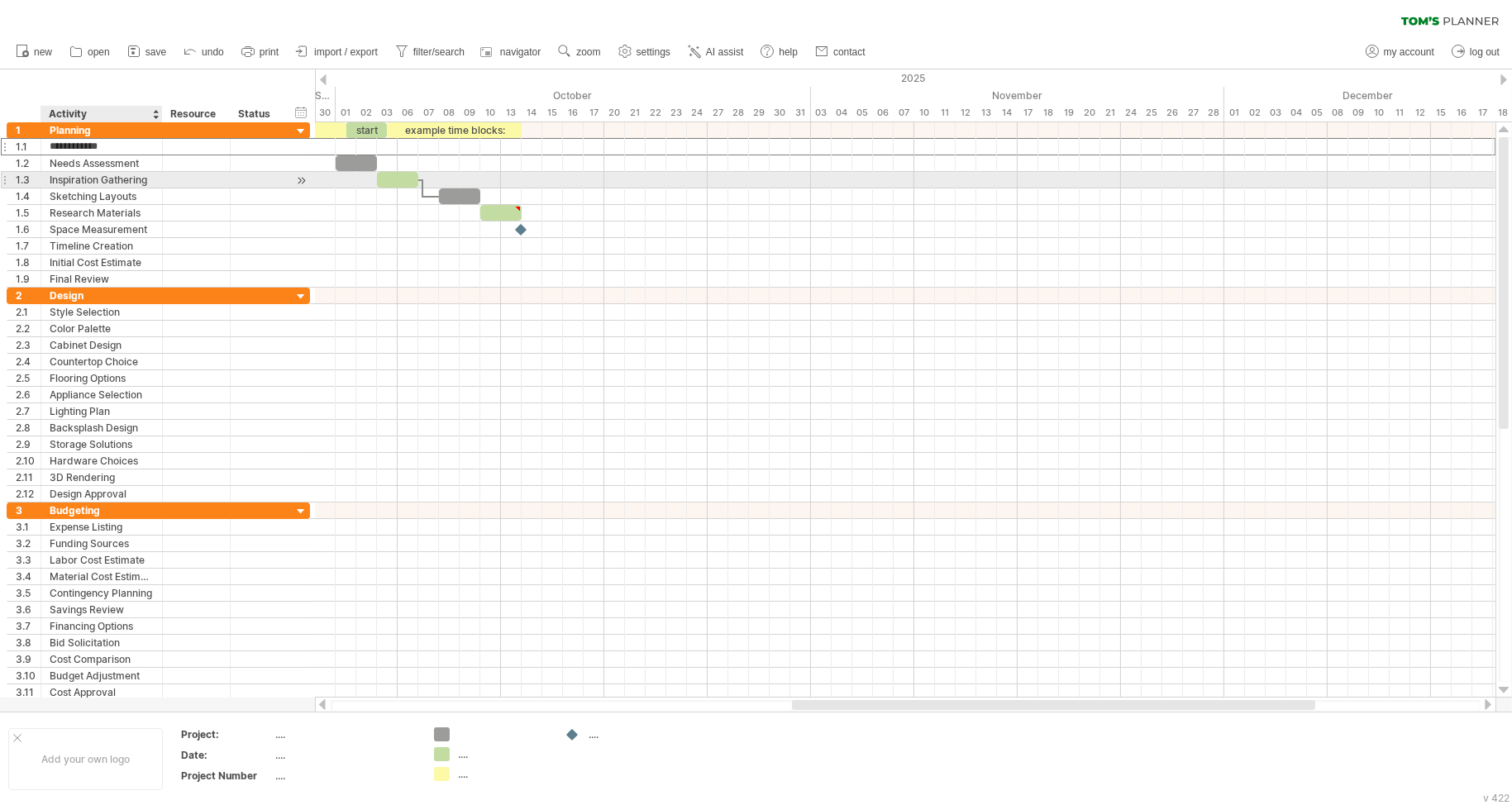
click at [92, 179] on div "Inspiration Gathering" at bounding box center [102, 180] width 104 height 16
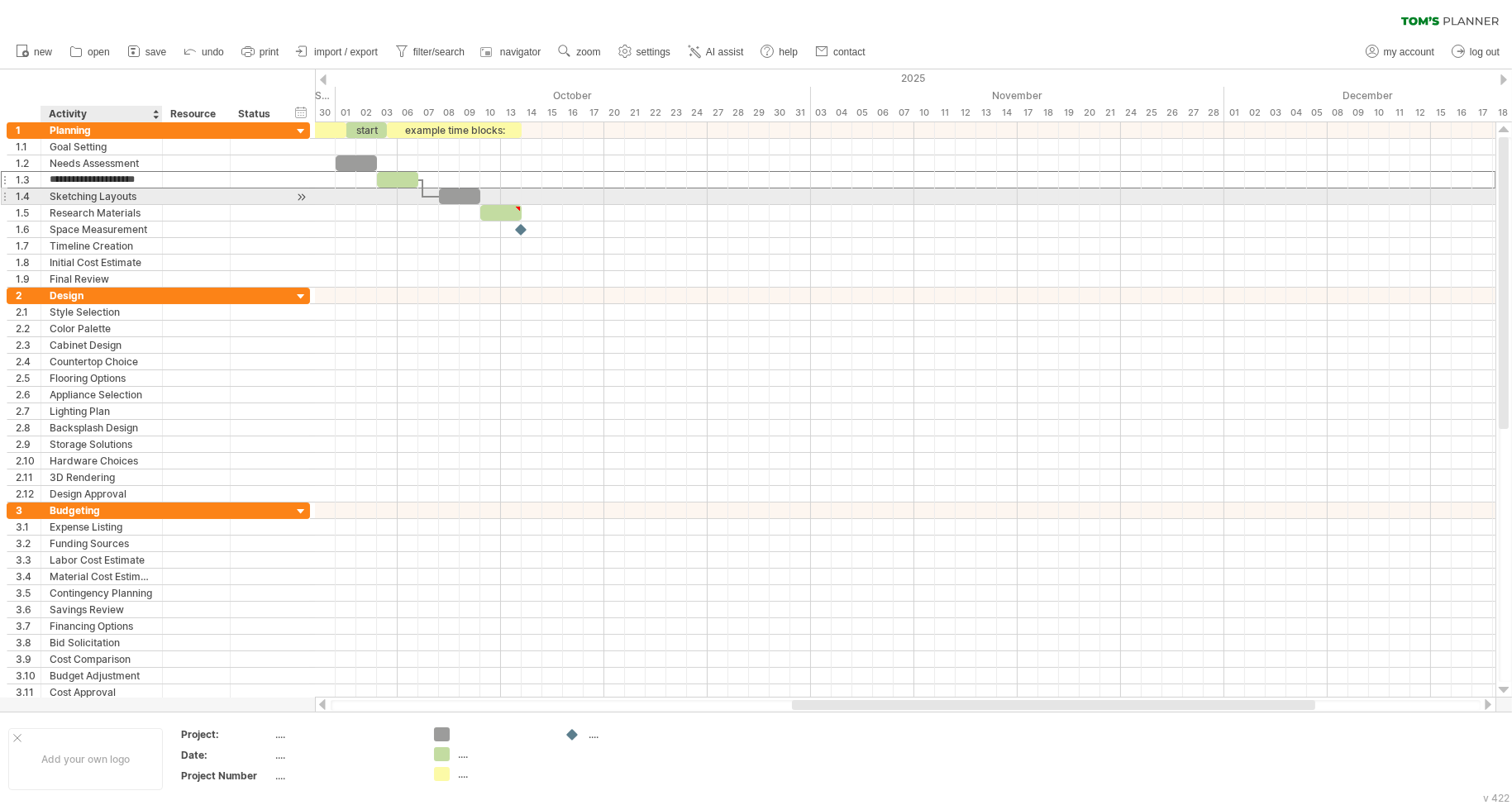
click at [80, 196] on div "Sketching Layouts" at bounding box center [102, 196] width 104 height 16
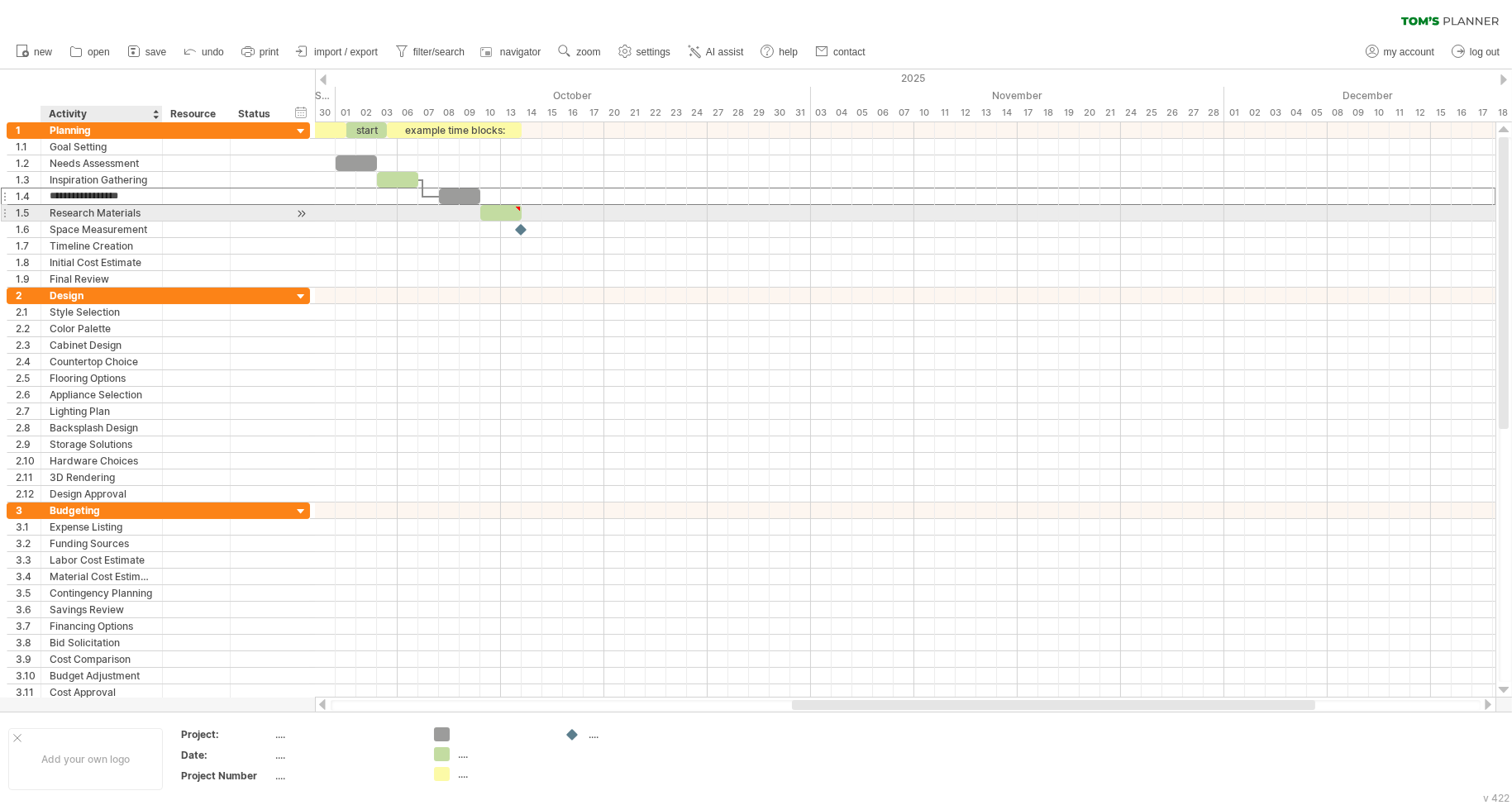
click at [82, 214] on div "Research Materials" at bounding box center [102, 213] width 104 height 16
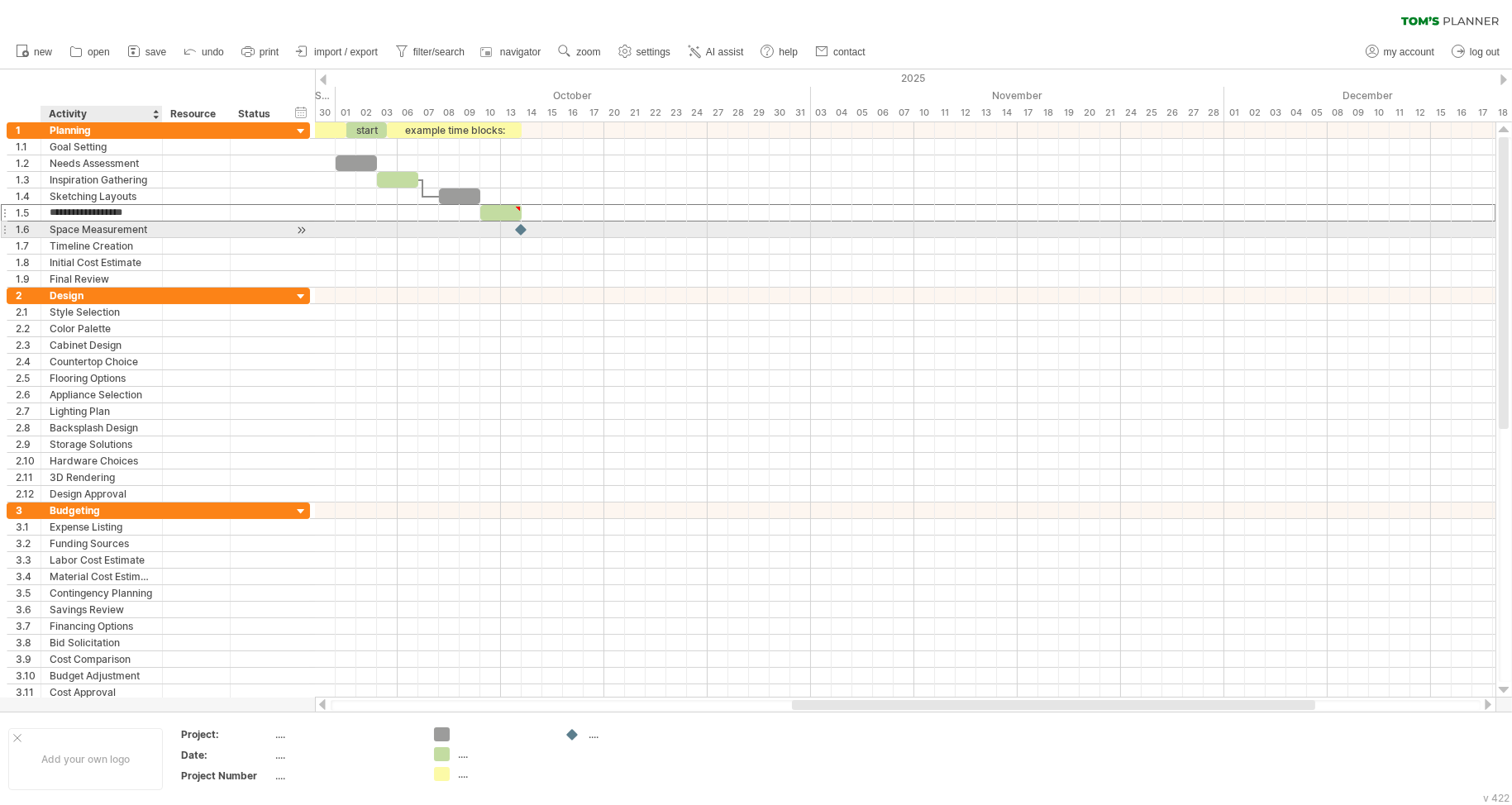
click at [84, 231] on div "Space Measurement" at bounding box center [102, 230] width 104 height 16
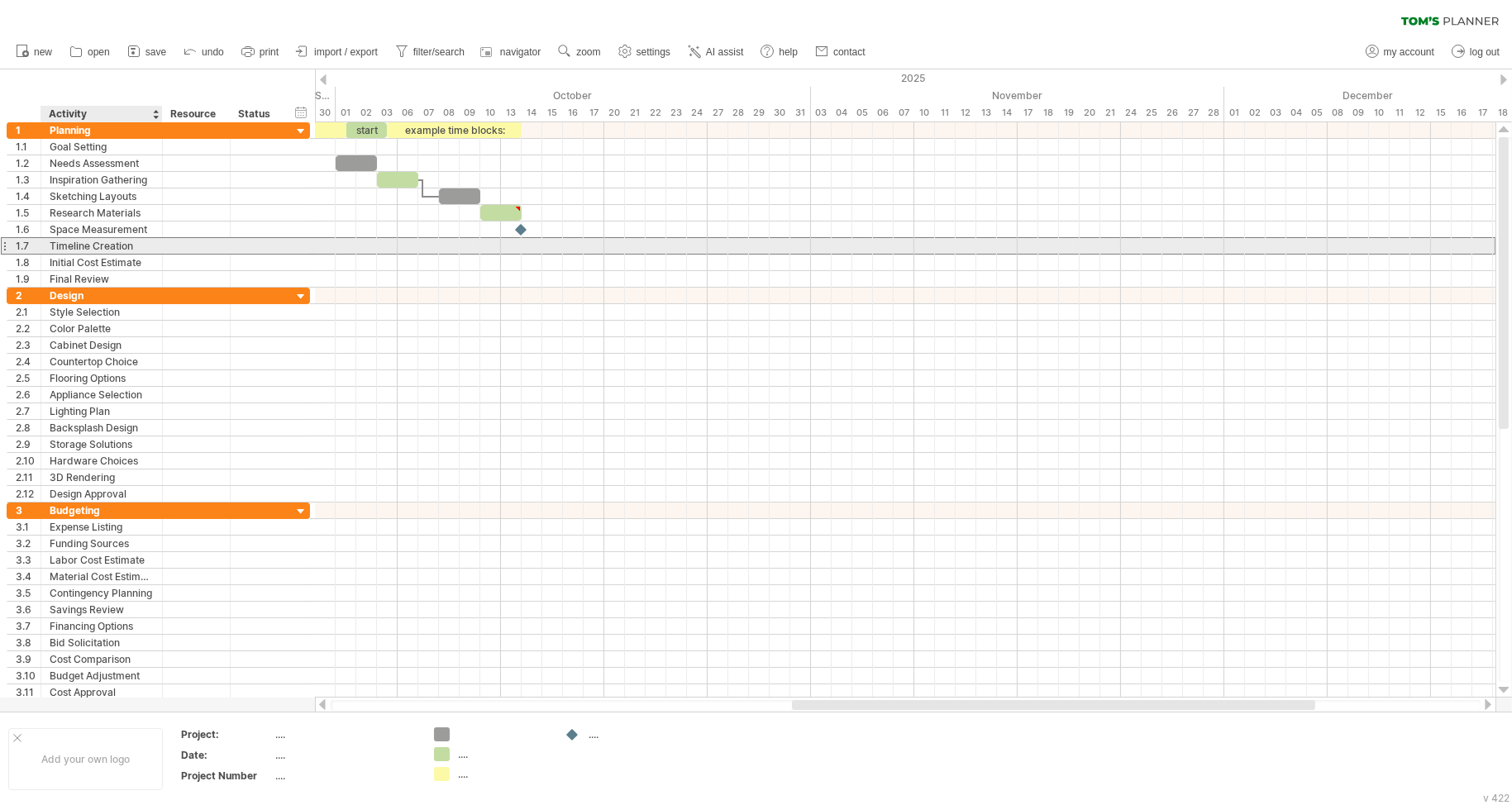
click at [86, 240] on div "Timeline Creation" at bounding box center [102, 246] width 104 height 16
click at [94, 244] on input "**********" at bounding box center [102, 246] width 104 height 16
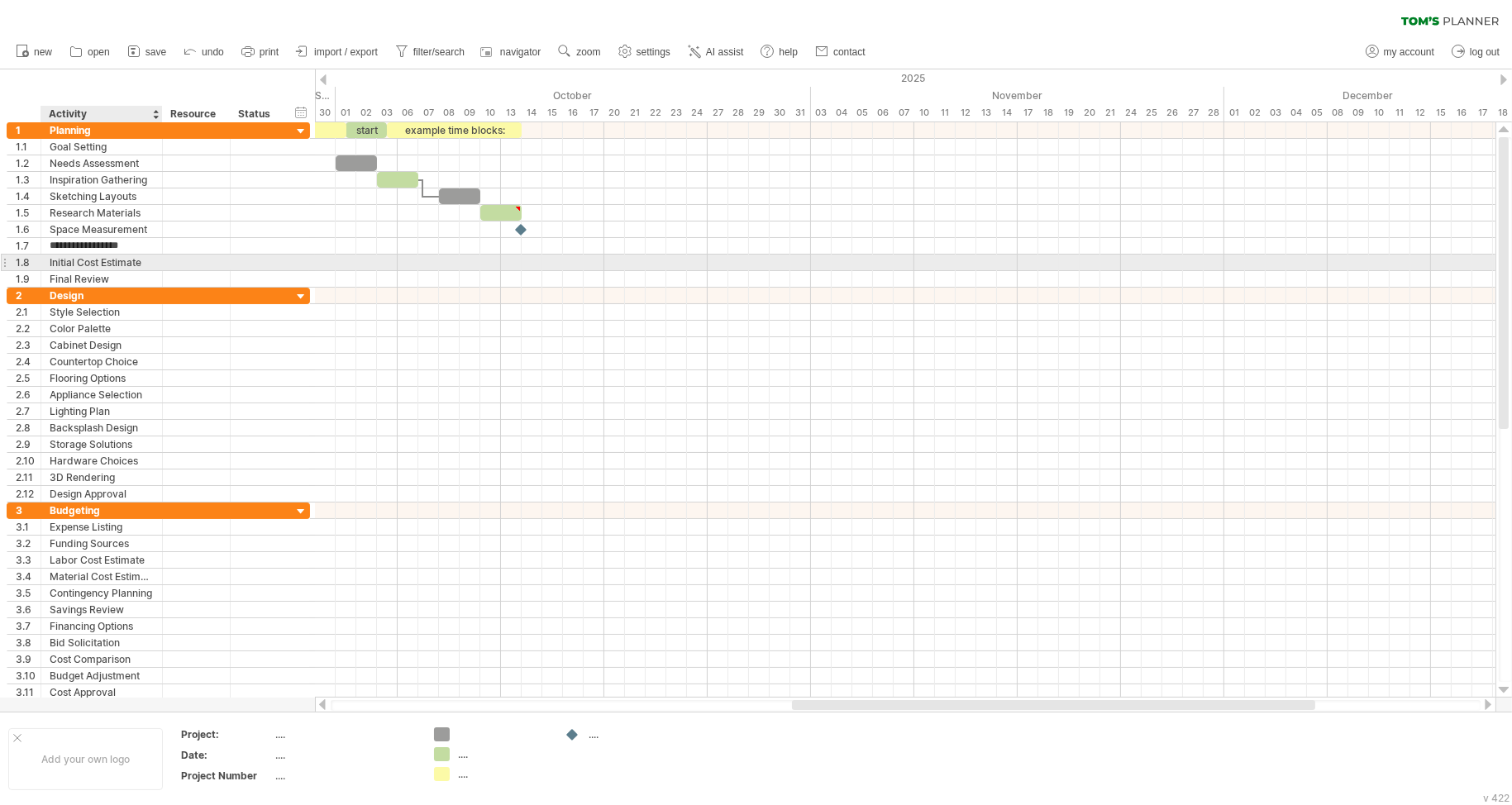
click at [104, 256] on div "Initial Cost Estimate" at bounding box center [102, 262] width 104 height 16
click at [110, 271] on div "Final Review" at bounding box center [102, 279] width 104 height 16
click at [117, 258] on div "Initial Cost Estimate" at bounding box center [102, 262] width 104 height 16
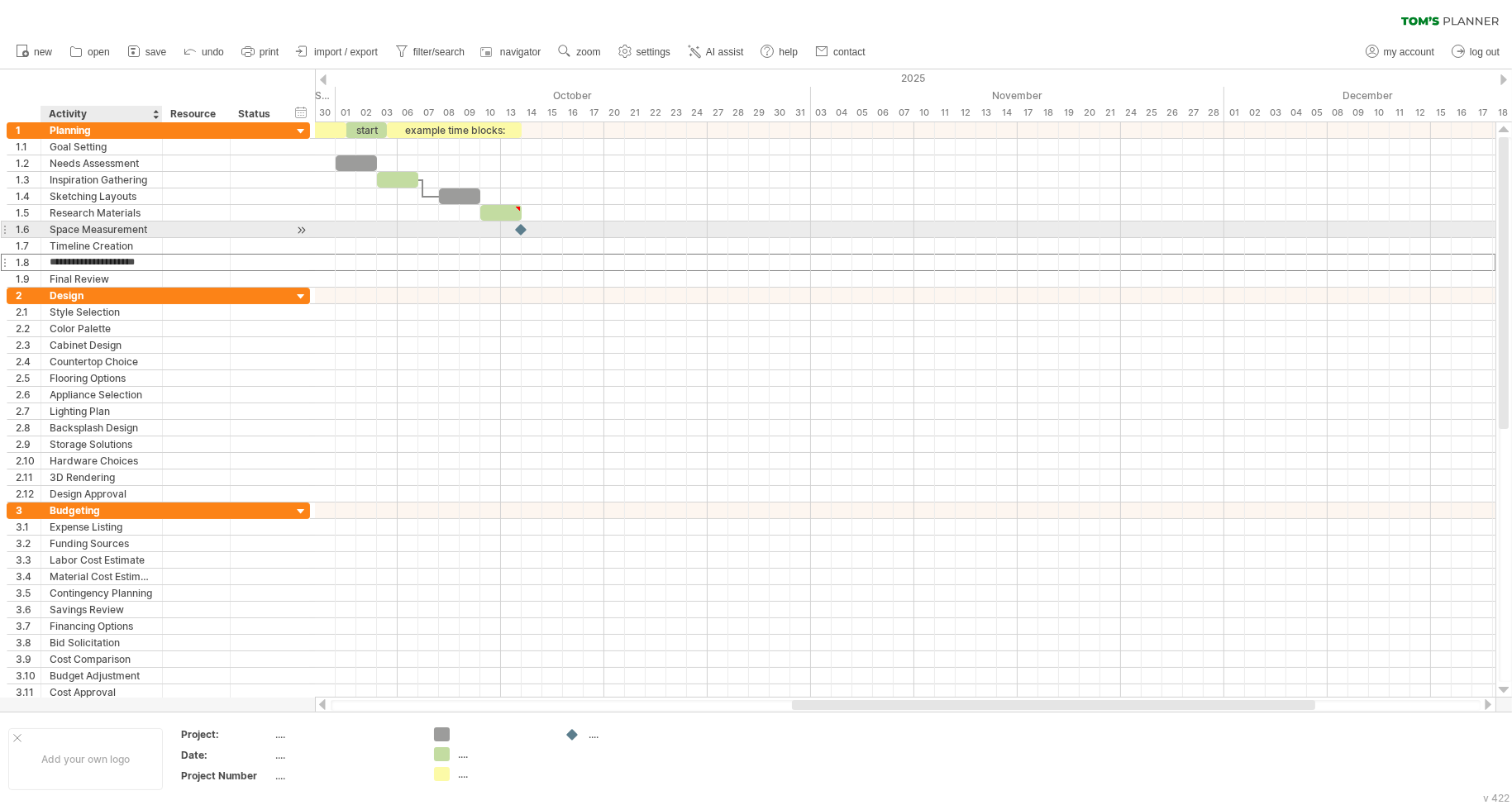
click at [106, 230] on div "Space Measurement" at bounding box center [102, 230] width 104 height 16
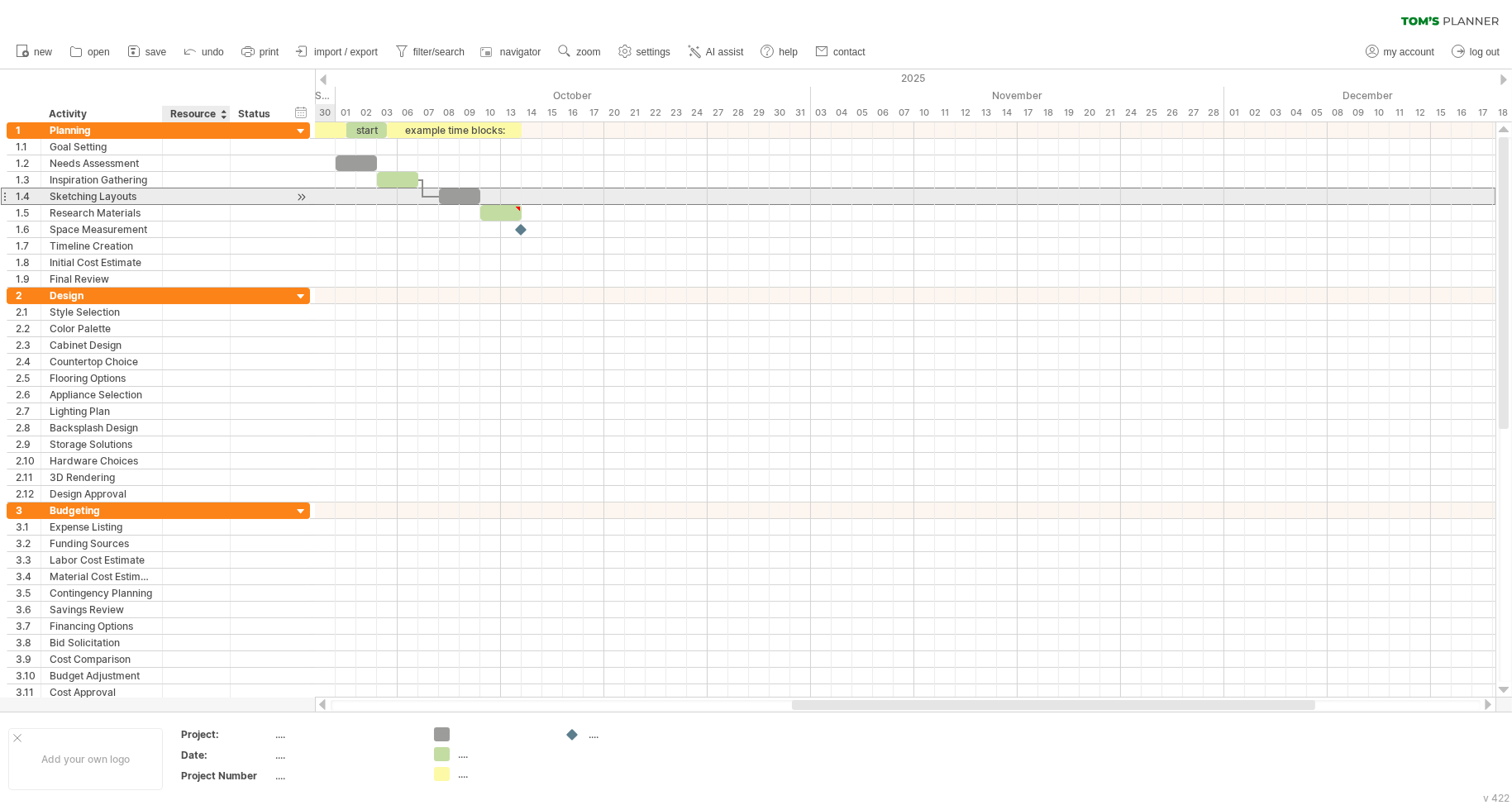
click at [194, 191] on div at bounding box center [196, 196] width 51 height 16
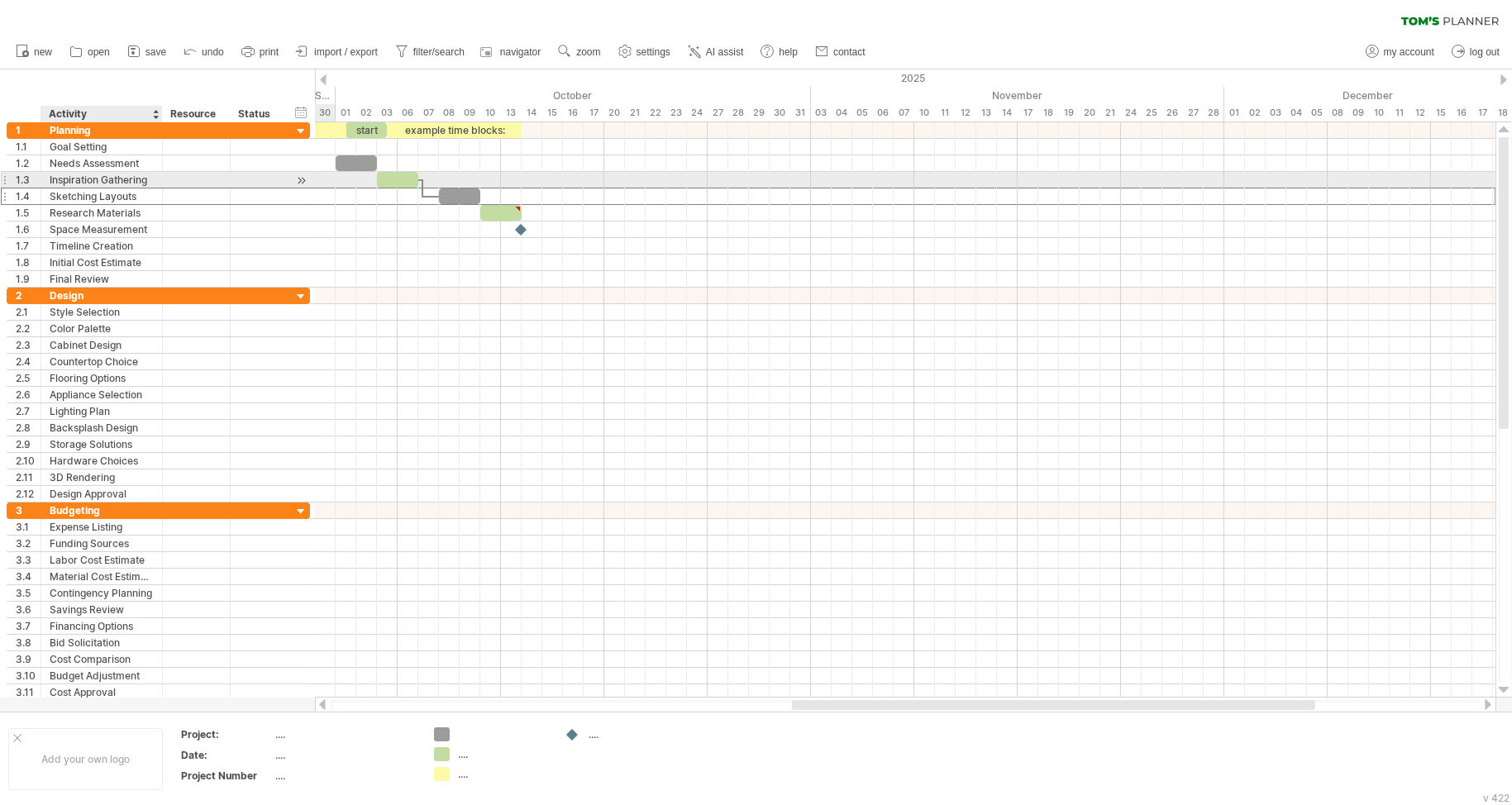
click at [90, 179] on div "Inspiration Gathering" at bounding box center [102, 180] width 104 height 16
click at [58, 176] on input "**********" at bounding box center [102, 180] width 104 height 16
drag, startPoint x: 145, startPoint y: 179, endPoint x: 49, endPoint y: 179, distance: 96.0
click at [50, 179] on input "**********" at bounding box center [102, 180] width 104 height 16
drag, startPoint x: 45, startPoint y: 179, endPoint x: 146, endPoint y: 182, distance: 101.0
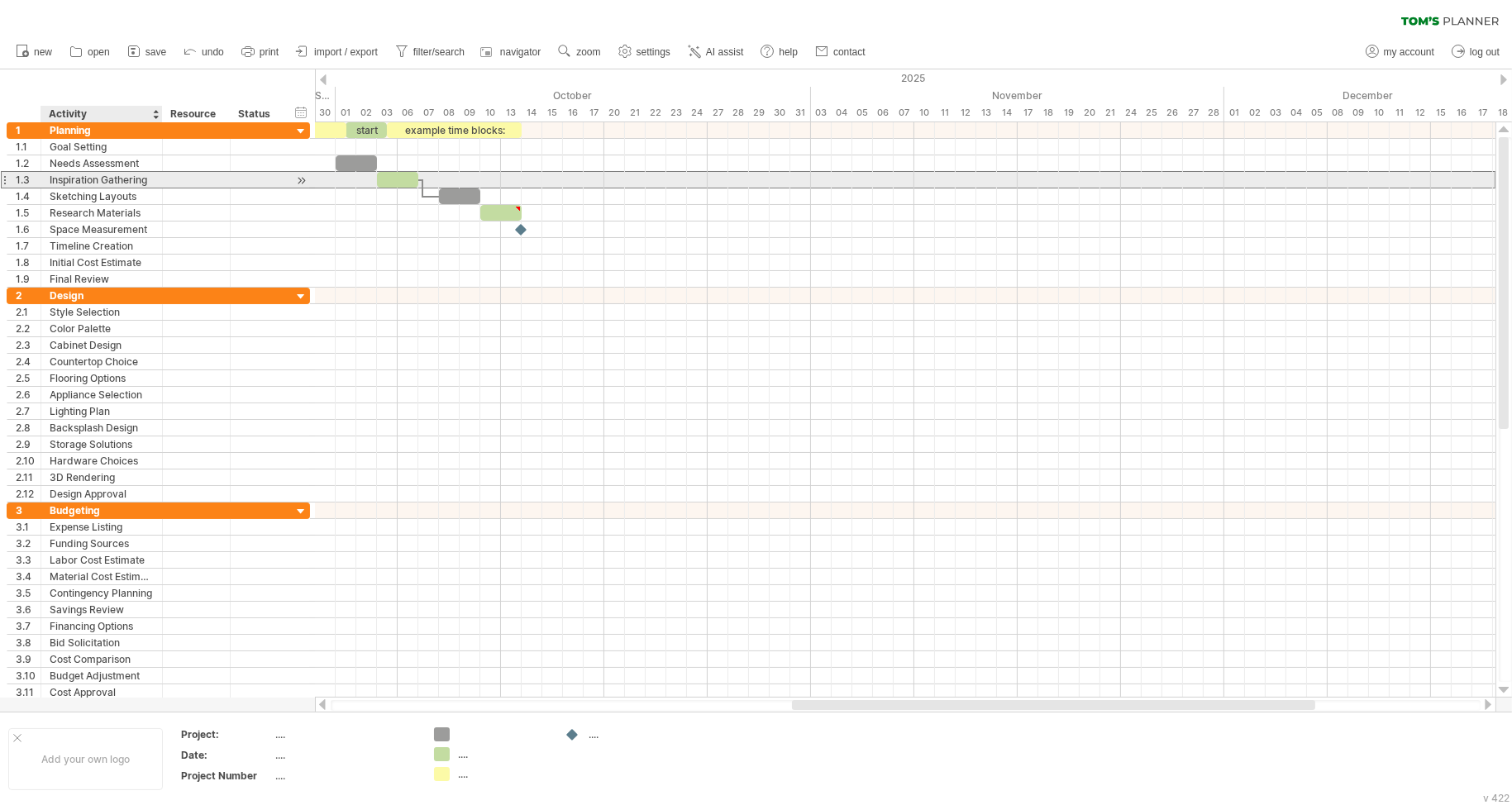
click at [146, 182] on div "**********" at bounding box center [102, 180] width 122 height 16
click at [148, 182] on div at bounding box center [152, 180] width 8 height 17
click at [151, 182] on div at bounding box center [152, 180] width 8 height 17
drag, startPoint x: 151, startPoint y: 182, endPoint x: 181, endPoint y: 182, distance: 30.0
click at [181, 182] on div at bounding box center [183, 180] width 8 height 17
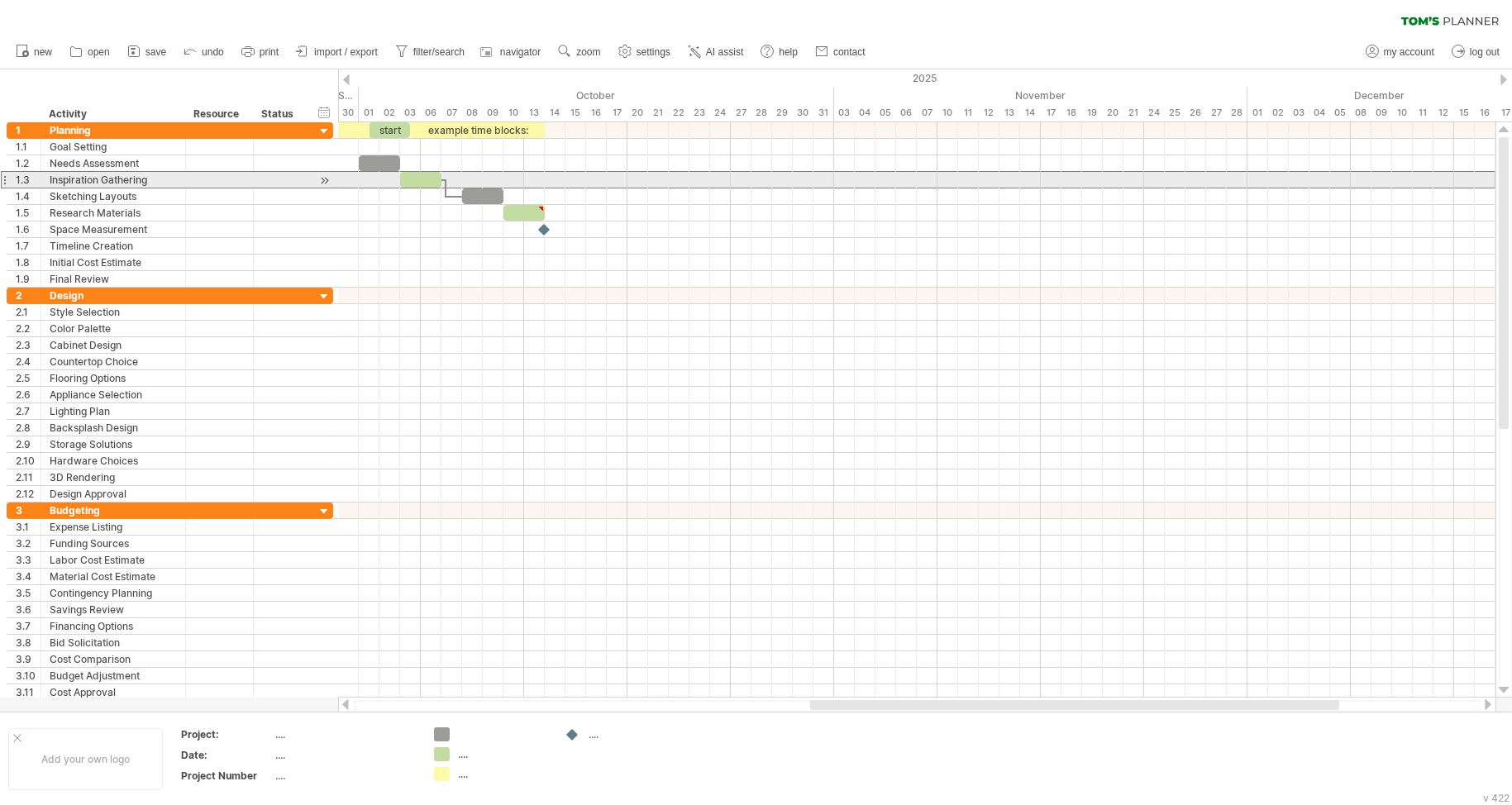
drag, startPoint x: 164, startPoint y: 180, endPoint x: 94, endPoint y: 178, distance: 70.0
click at [94, 178] on div "Inspiration Gathering" at bounding box center [113, 180] width 127 height 16
click at [94, 178] on input "**********" at bounding box center [113, 180] width 127 height 16
click at [76, 175] on div "Inspiration Gathering" at bounding box center [113, 180] width 127 height 16
drag, startPoint x: 46, startPoint y: 179, endPoint x: 146, endPoint y: 182, distance: 100.0
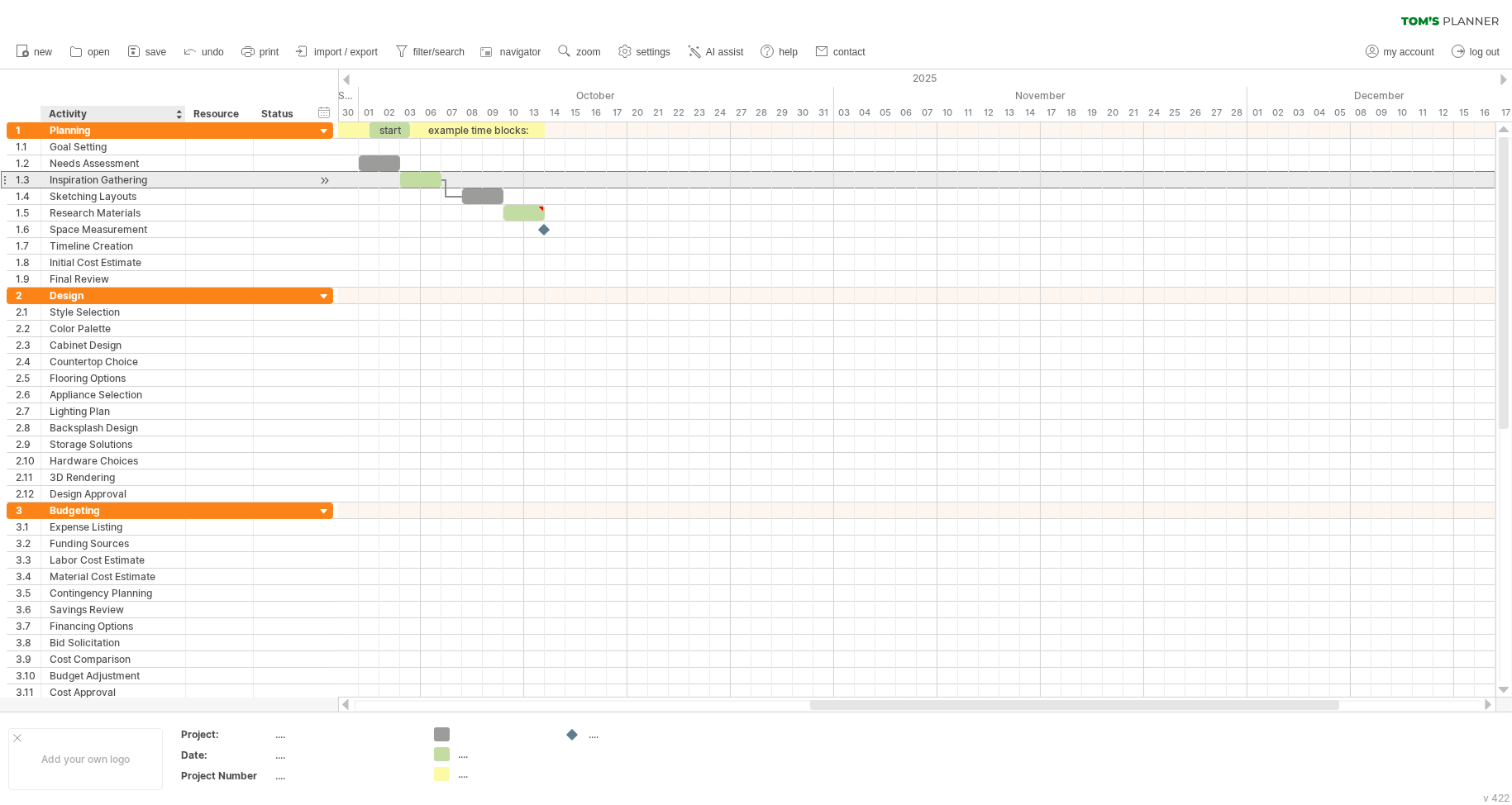
click at [146, 182] on div "**********" at bounding box center [113, 180] width 145 height 16
click at [145, 179] on input "**********" at bounding box center [113, 180] width 127 height 16
click at [134, 179] on div "Inspiration Gathering" at bounding box center [113, 180] width 127 height 16
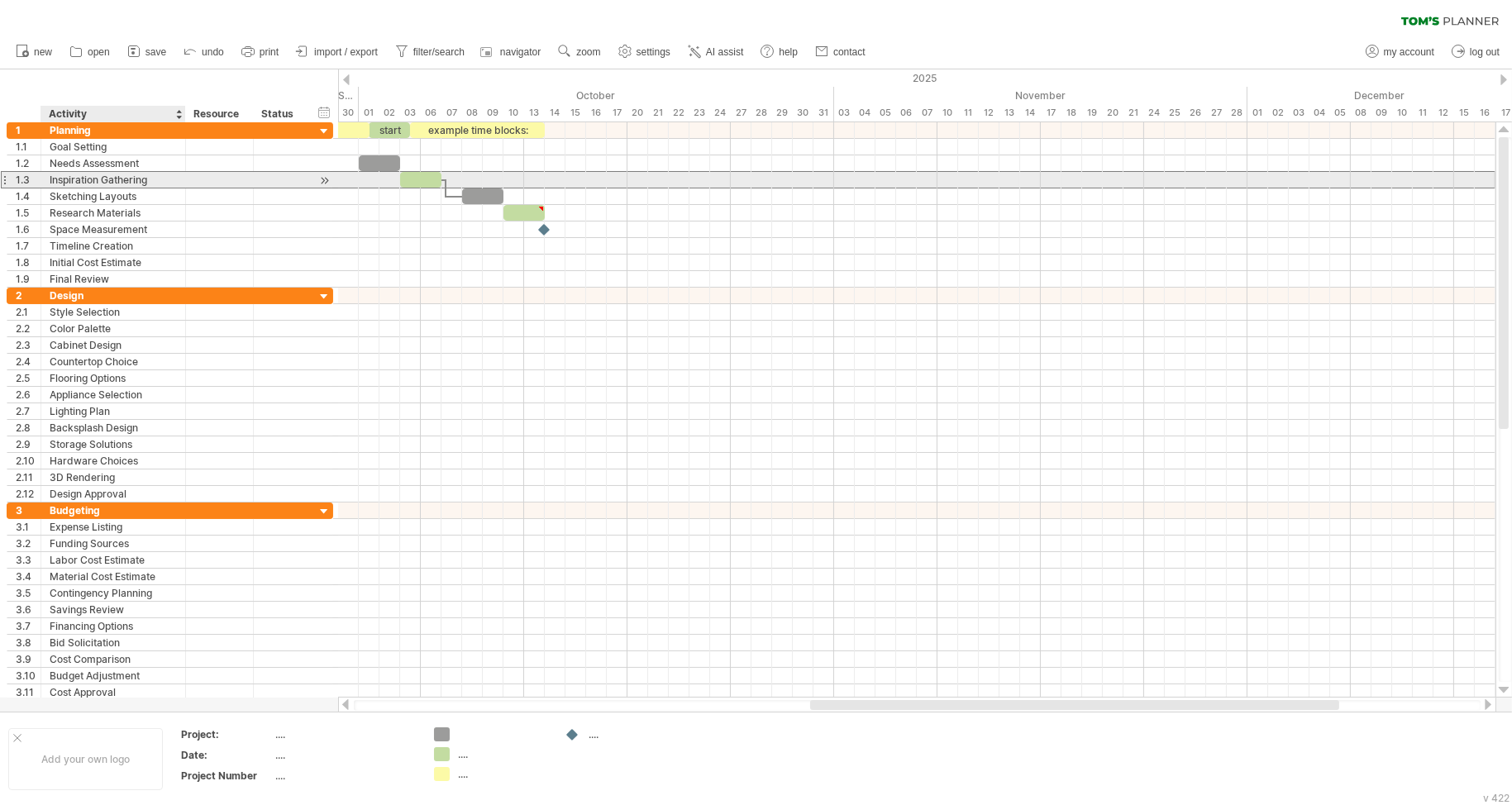
click at [0, 0] on input "**********" at bounding box center [0, 0] width 0 height 0
click at [134, 179] on input "**********" at bounding box center [113, 180] width 127 height 16
